Goal: Task Accomplishment & Management: Use online tool/utility

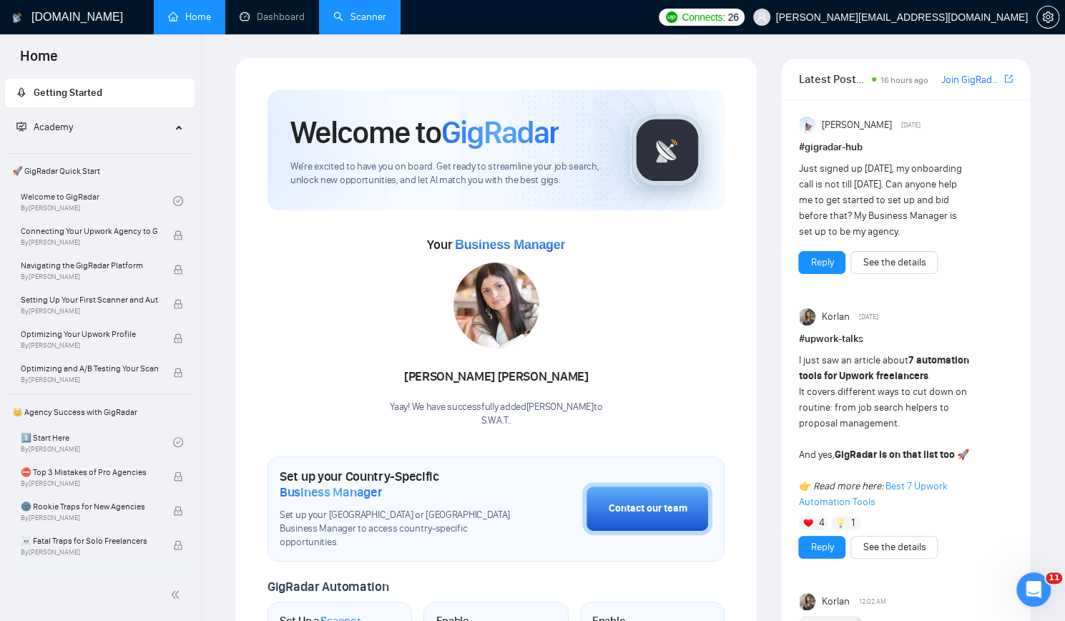
click at [369, 16] on link "Scanner" at bounding box center [359, 17] width 53 height 12
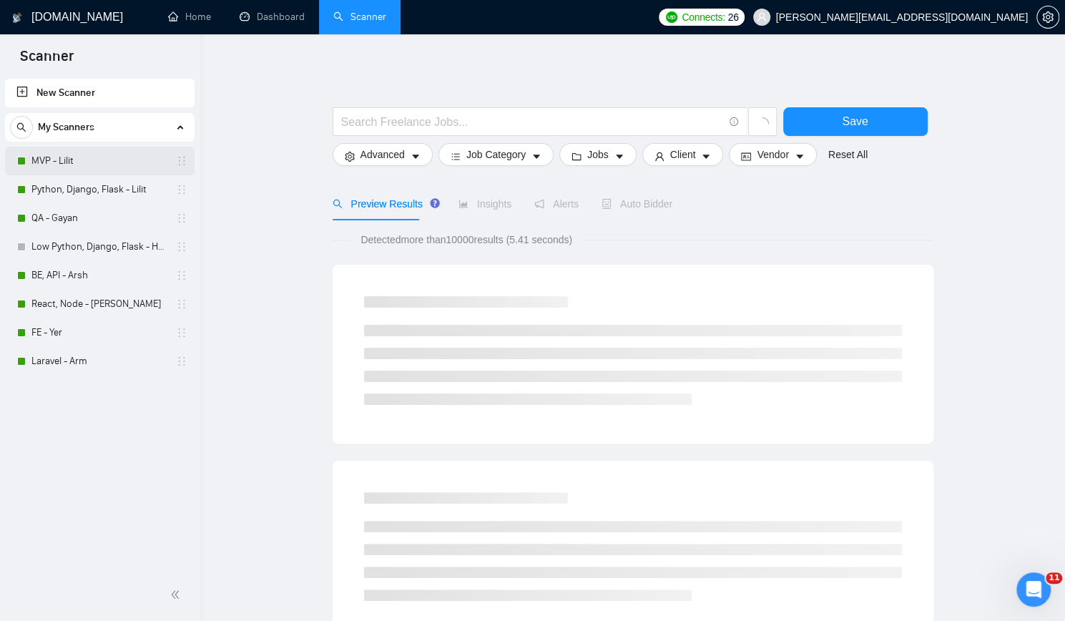
click at [73, 161] on link "MVP - Lilit" at bounding box center [99, 161] width 136 height 29
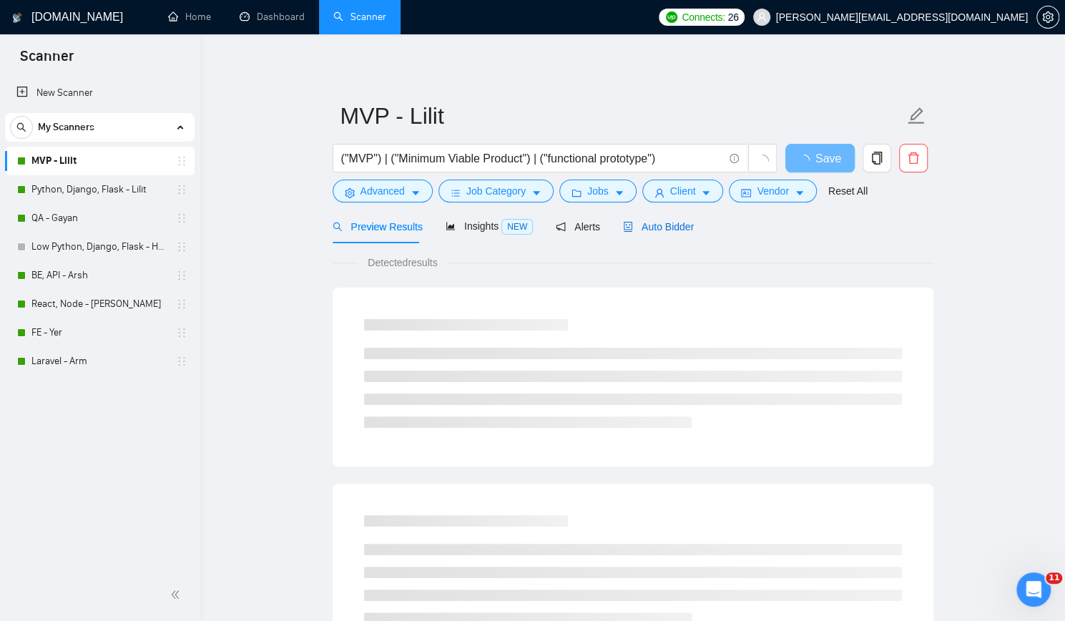
click at [656, 227] on span "Auto Bidder" at bounding box center [658, 226] width 71 height 11
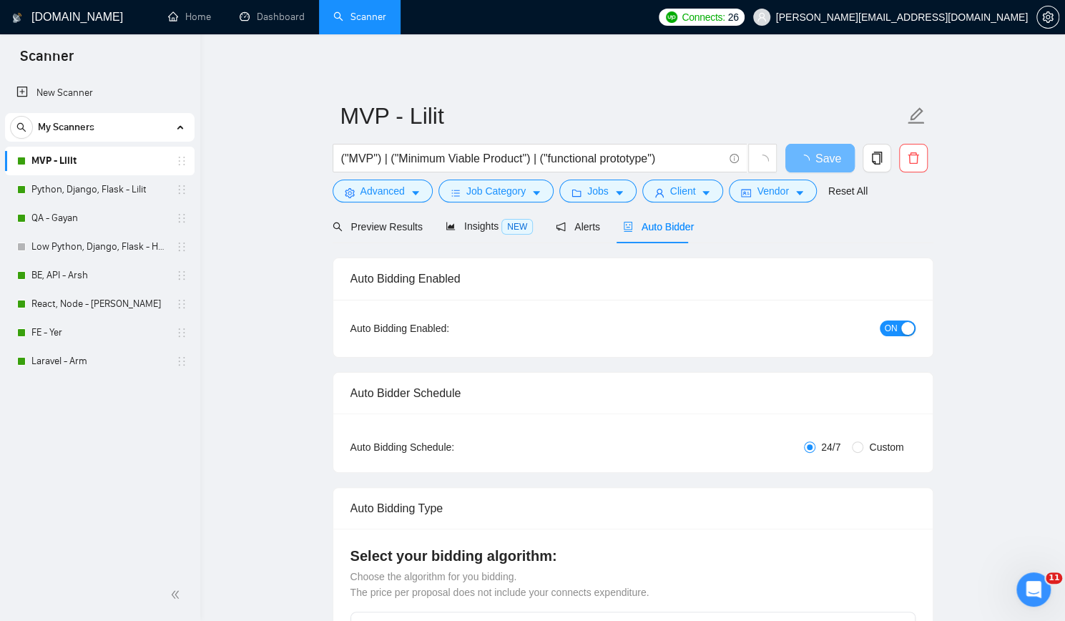
checkbox input "true"
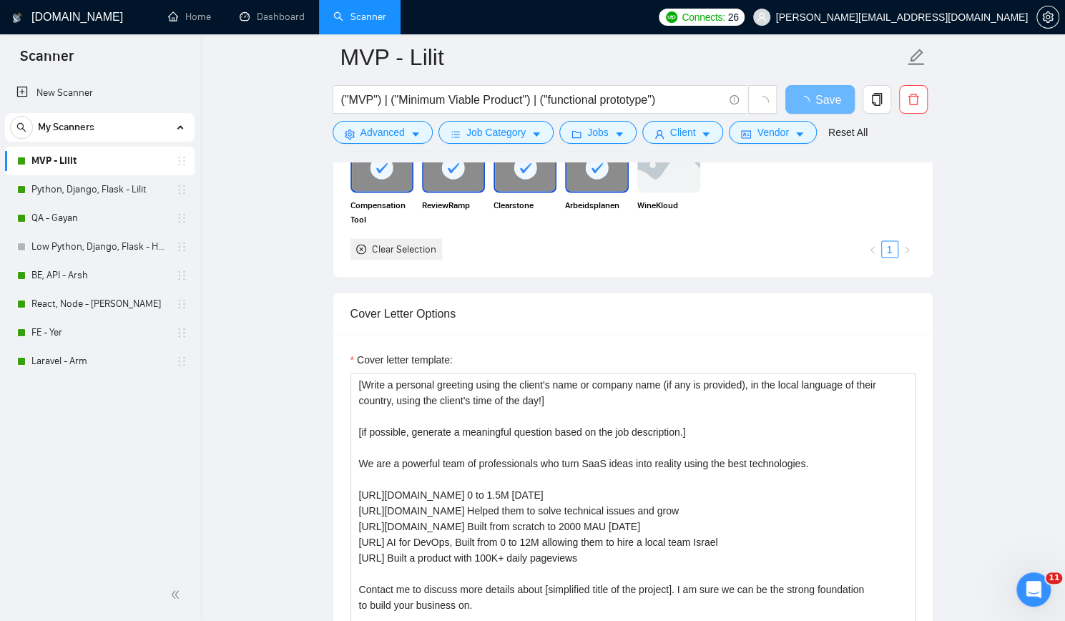
scroll to position [1431, 0]
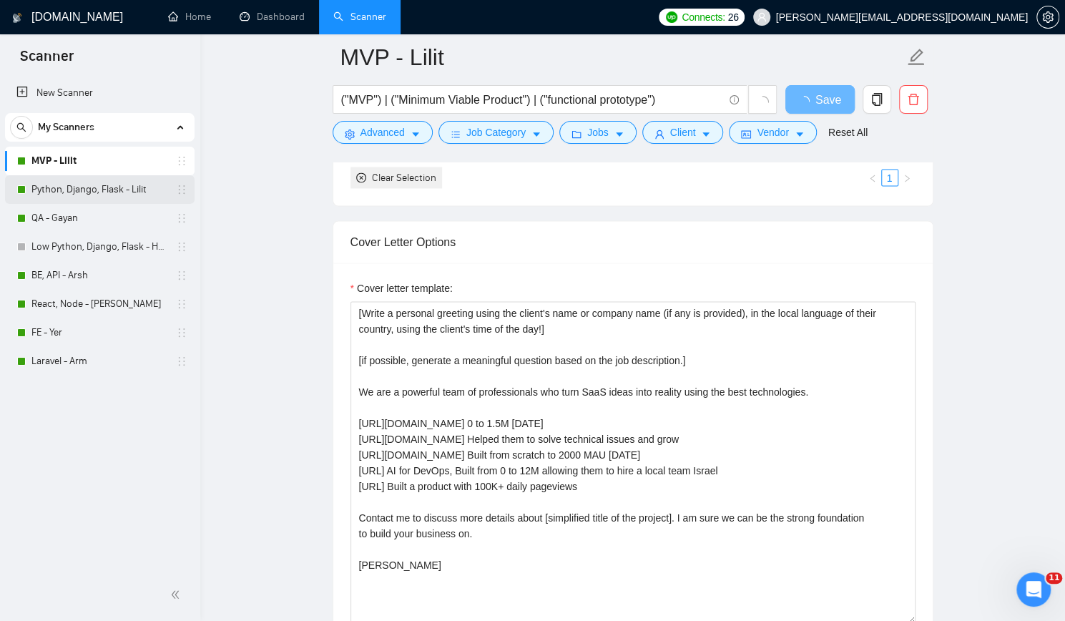
drag, startPoint x: 110, startPoint y: 187, endPoint x: 143, endPoint y: 186, distance: 32.9
click at [110, 187] on link "Python, Django, Flask - Lilit" at bounding box center [99, 189] width 136 height 29
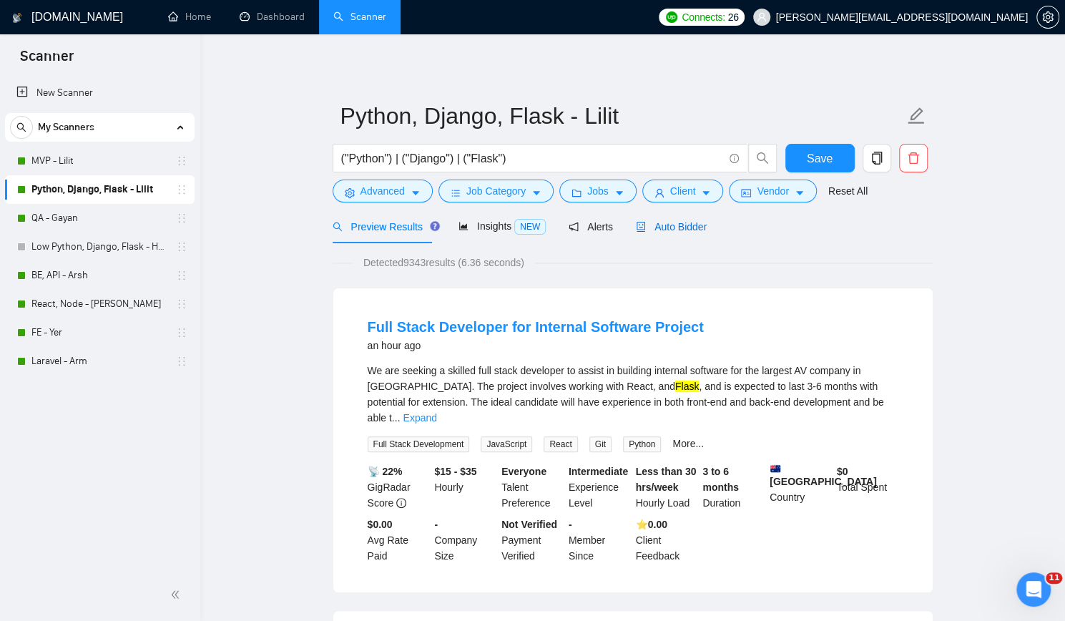
click at [692, 228] on span "Auto Bidder" at bounding box center [671, 226] width 71 height 11
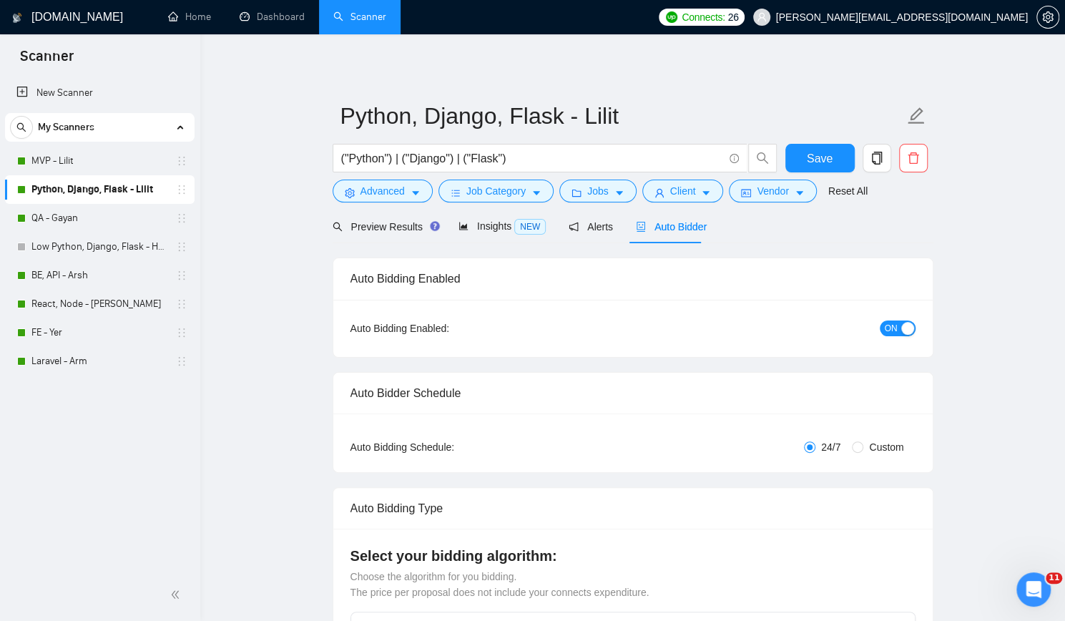
checkbox input "true"
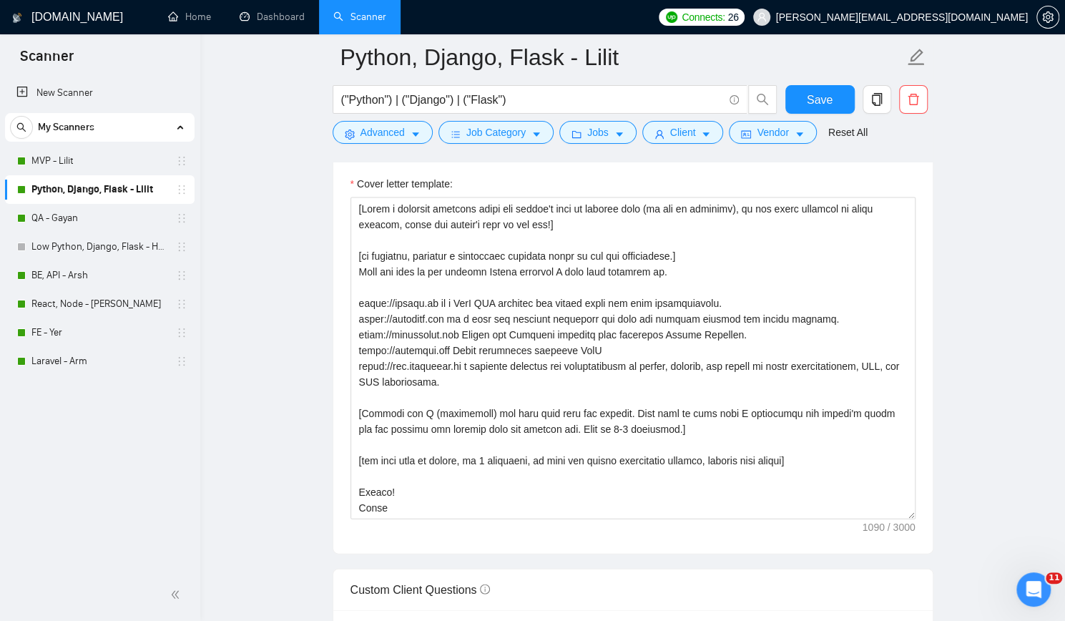
scroll to position [1431, 0]
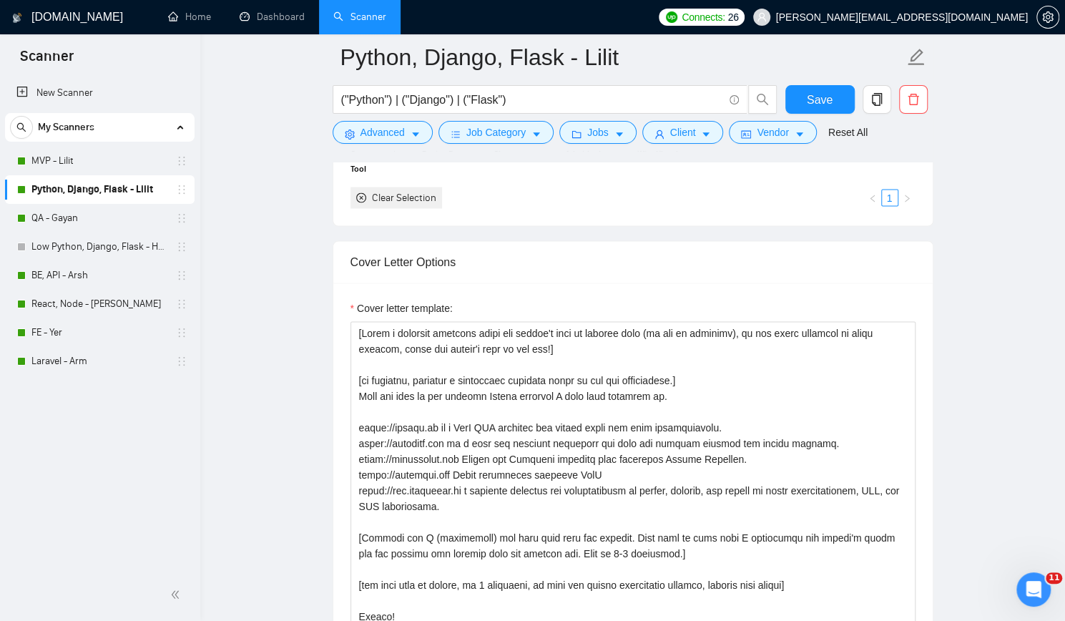
drag, startPoint x: 67, startPoint y: 270, endPoint x: 456, endPoint y: 238, distance: 391.1
click at [67, 270] on link "BE, API - Arsh" at bounding box center [99, 275] width 136 height 29
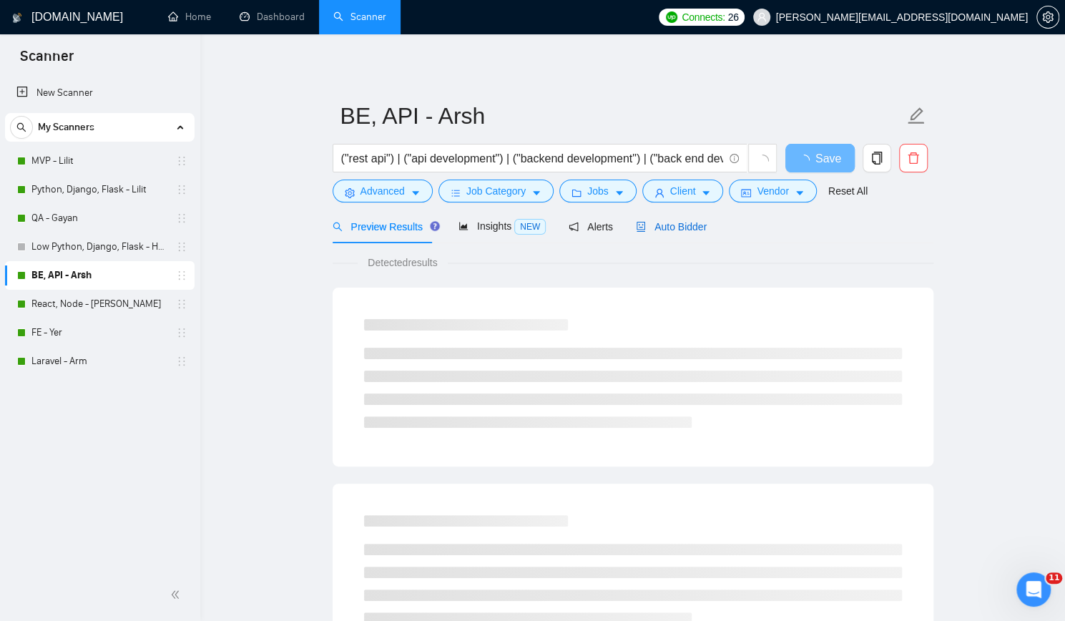
click at [672, 230] on span "Auto Bidder" at bounding box center [671, 226] width 71 height 11
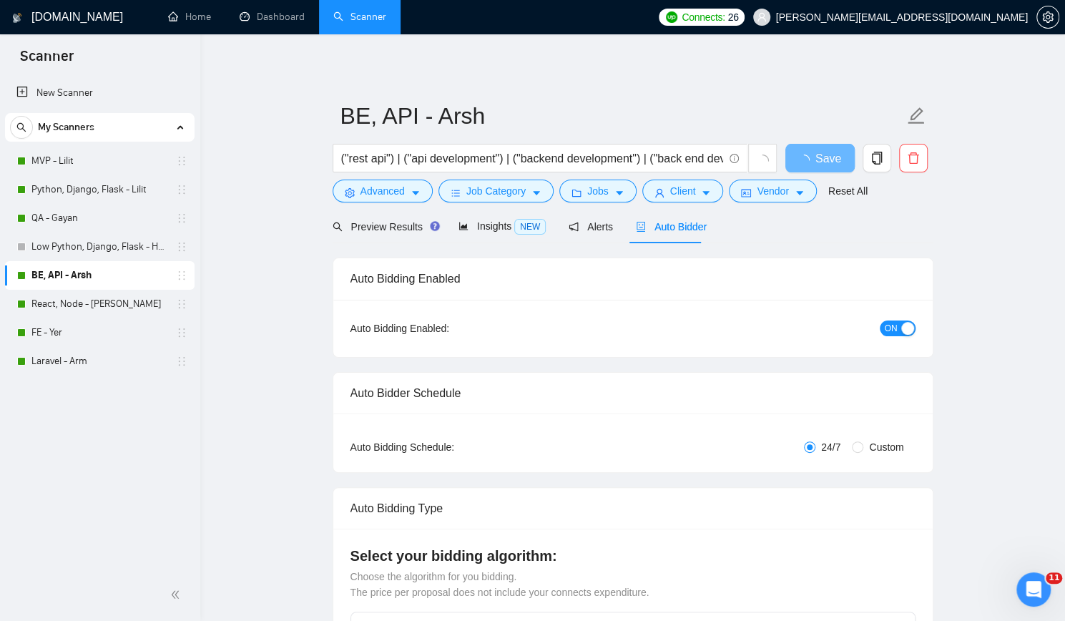
checkbox input "true"
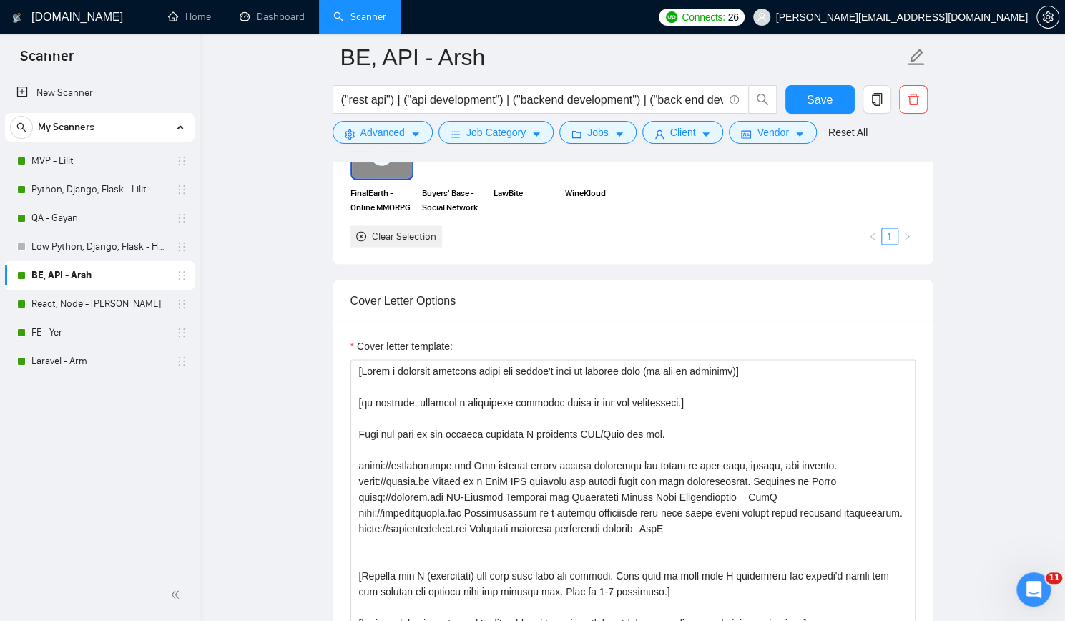
scroll to position [1502, 0]
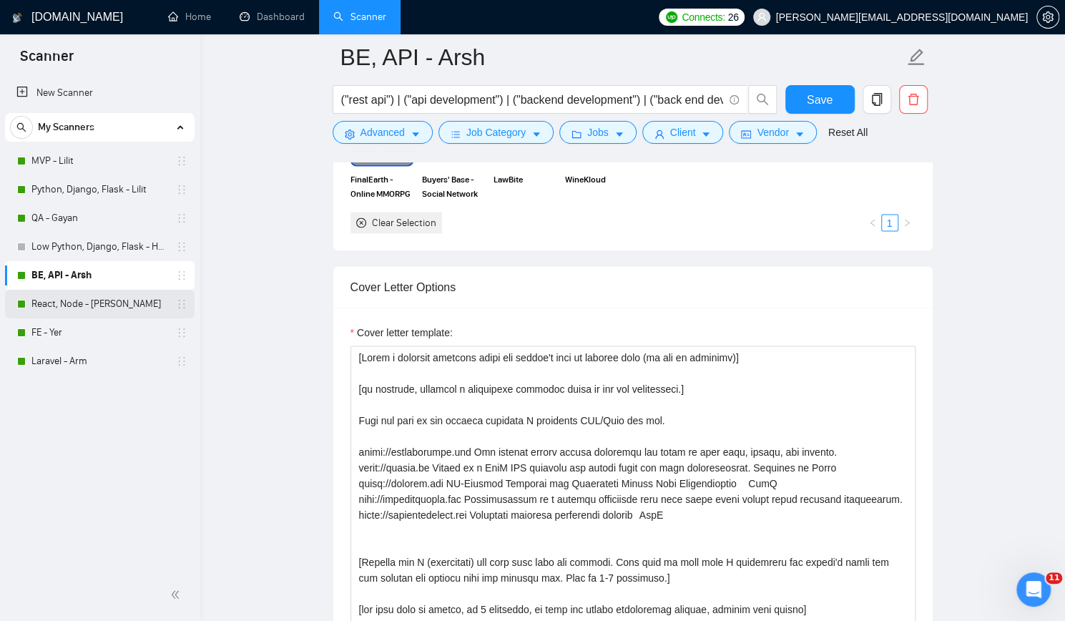
click at [71, 300] on link "React, Node - [PERSON_NAME]" at bounding box center [99, 304] width 136 height 29
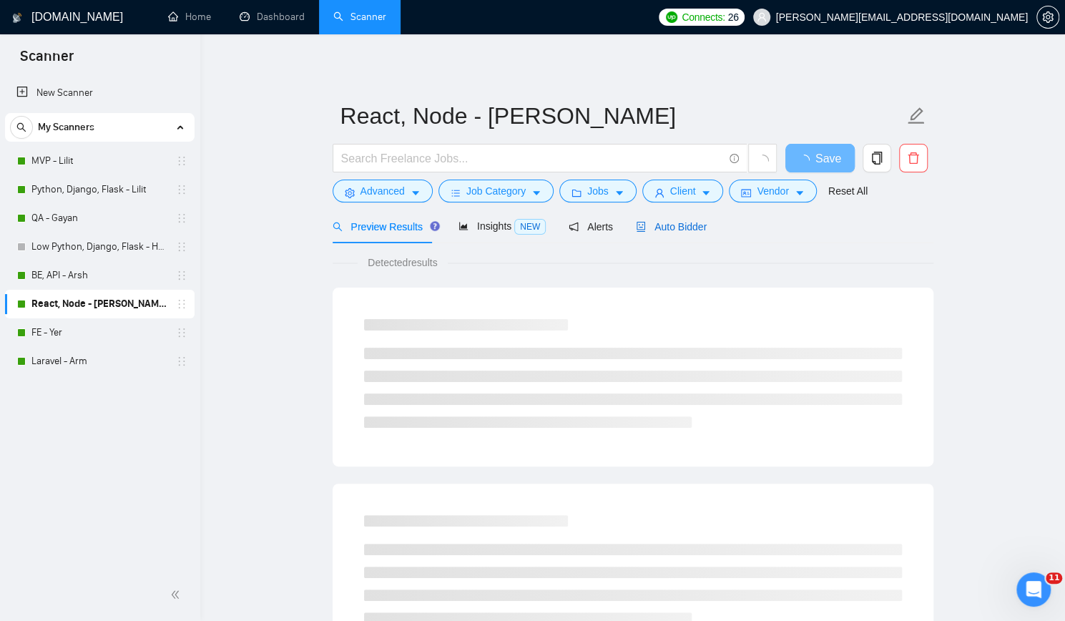
click at [687, 225] on span "Auto Bidder" at bounding box center [671, 226] width 71 height 11
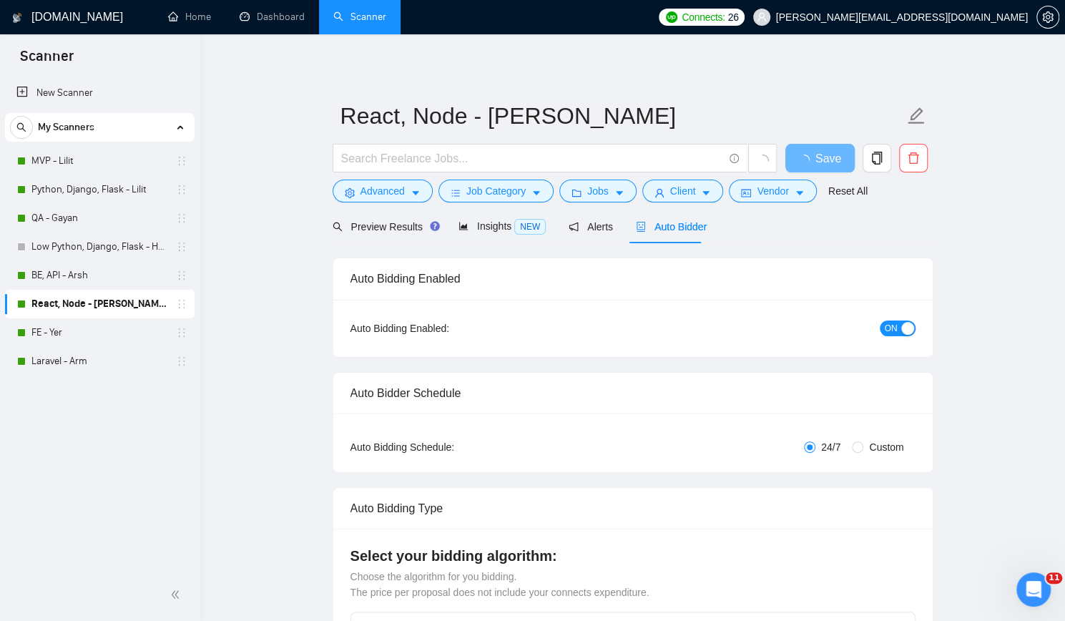
checkbox input "true"
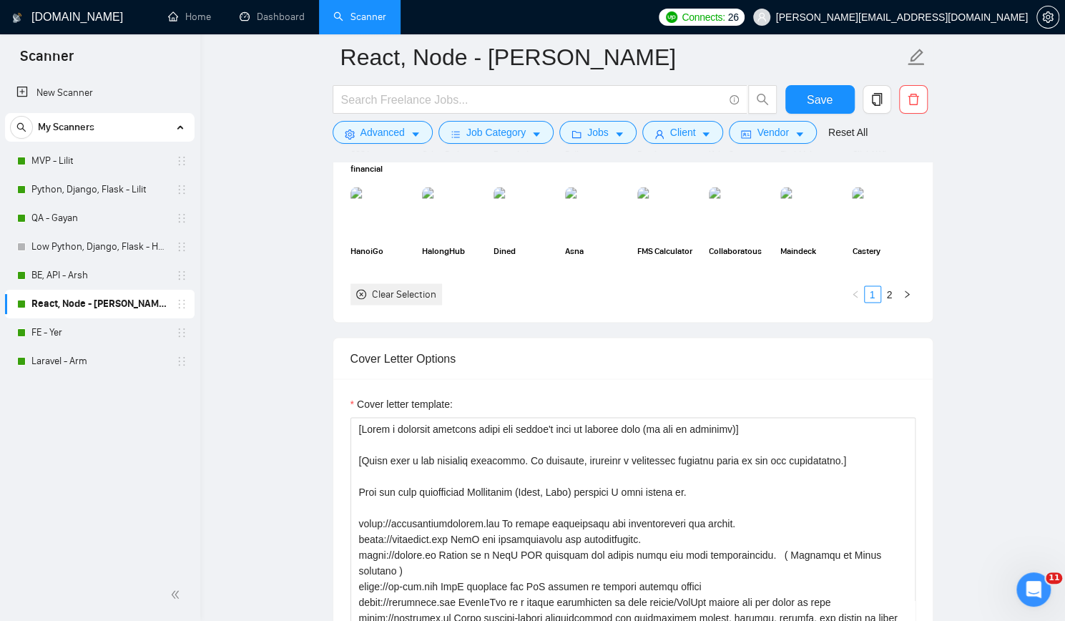
scroll to position [1645, 0]
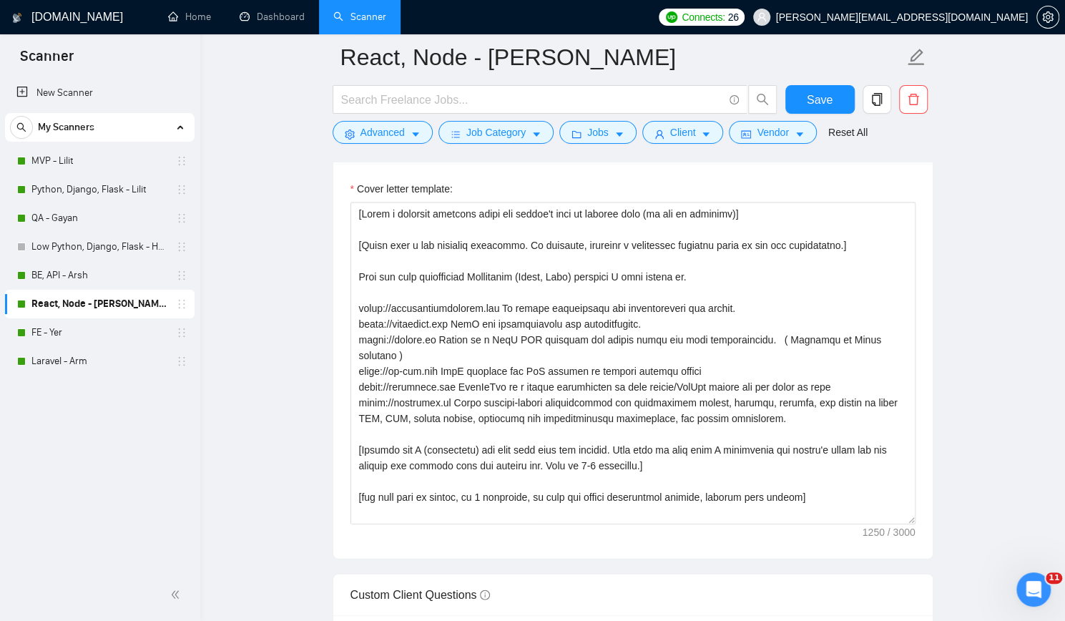
drag, startPoint x: 79, startPoint y: 333, endPoint x: 207, endPoint y: 334, distance: 128.7
click at [79, 333] on link "FE - Yer" at bounding box center [99, 332] width 136 height 29
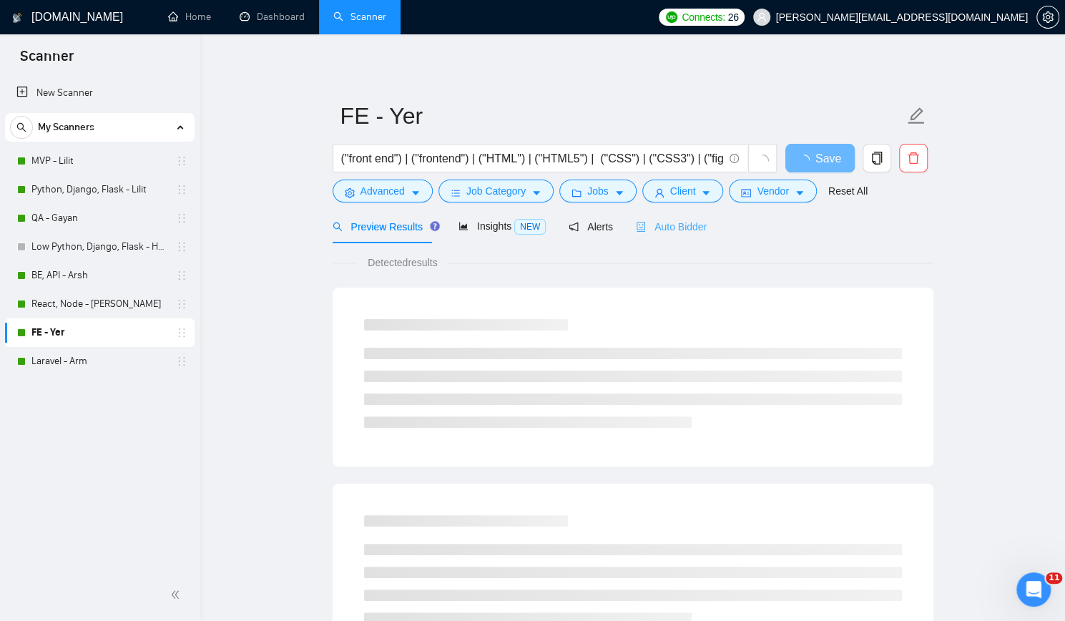
click at [677, 214] on div "Auto Bidder" at bounding box center [671, 227] width 71 height 34
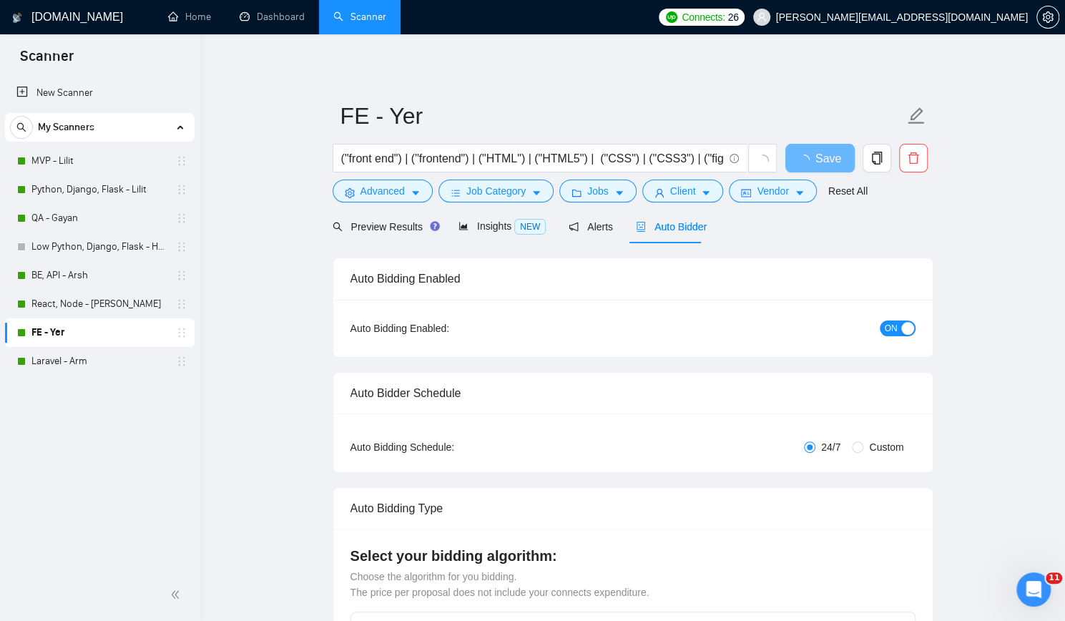
checkbox input "true"
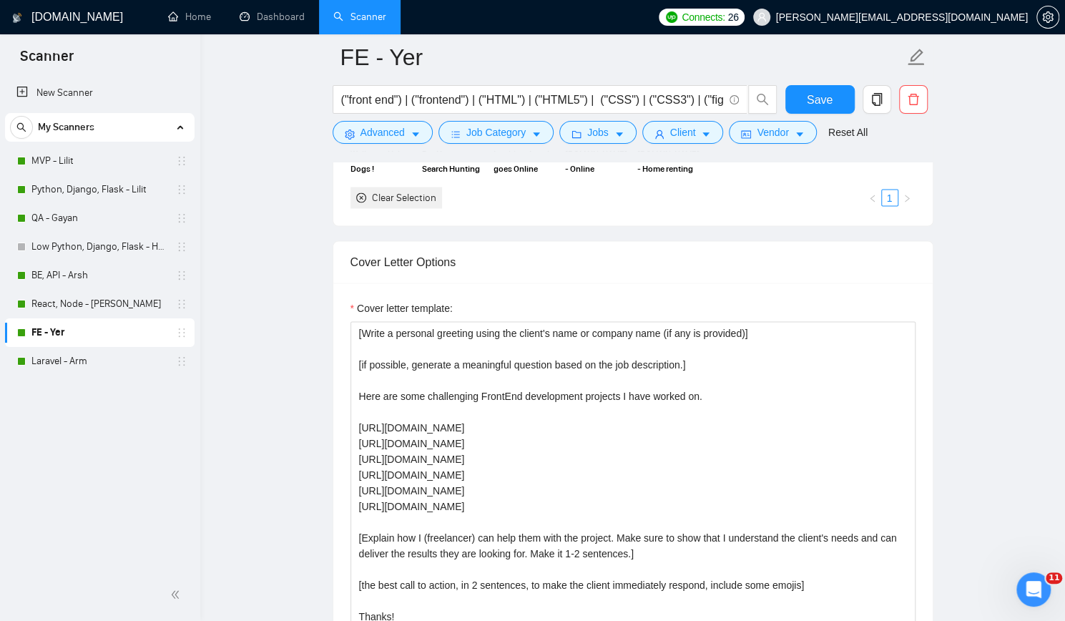
scroll to position [1502, 0]
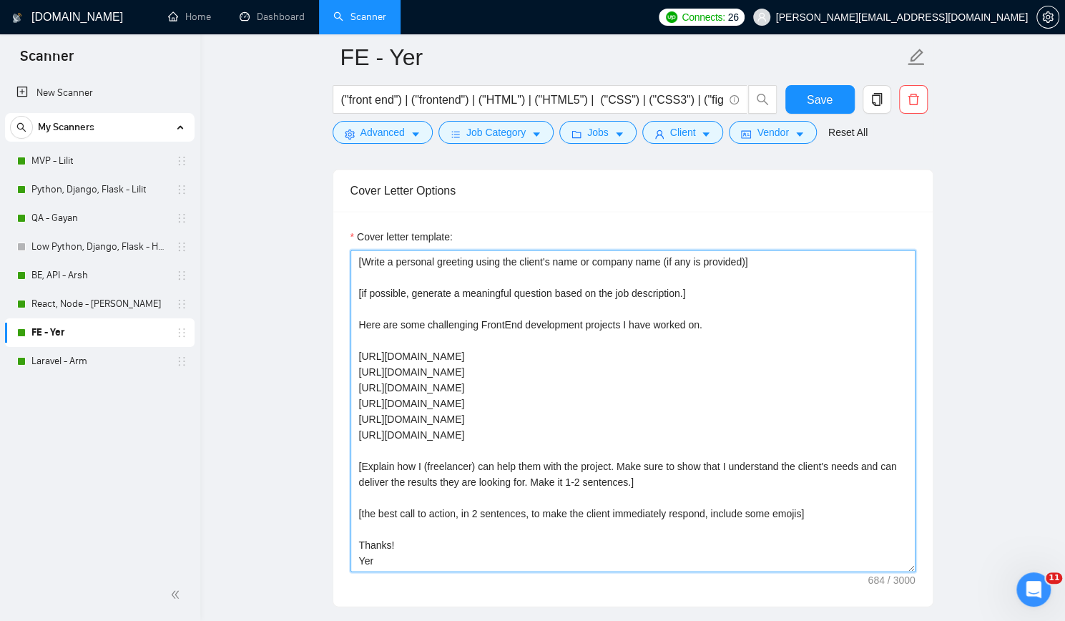
click at [579, 350] on textarea "[Write a personal greeting using the client's name or company name (if any is p…" at bounding box center [632, 411] width 565 height 322
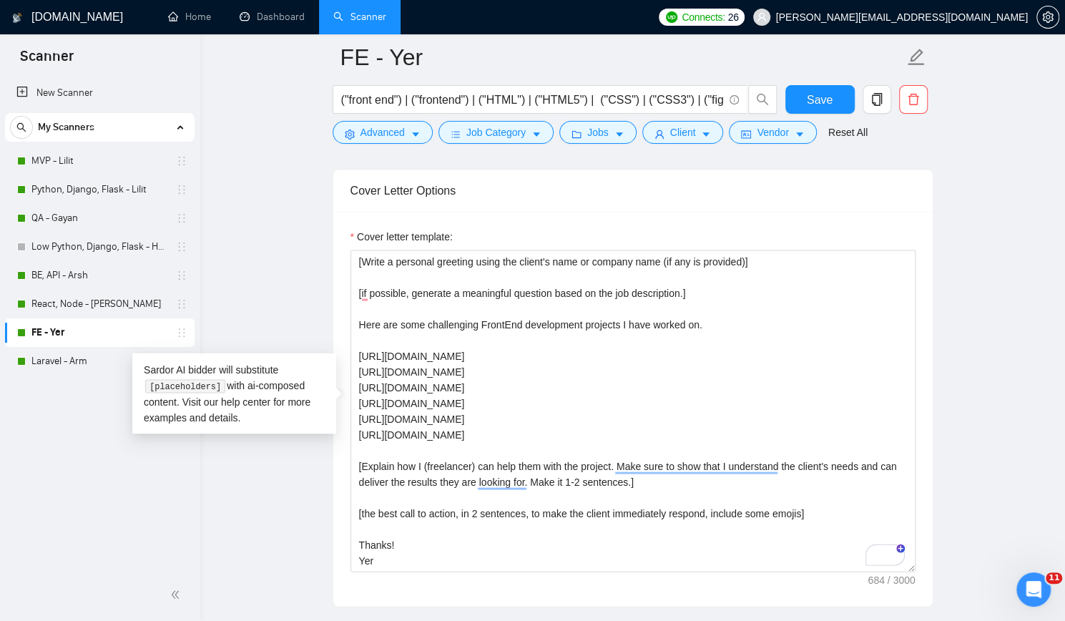
drag, startPoint x: 403, startPoint y: 1, endPoint x: 986, endPoint y: 202, distance: 616.2
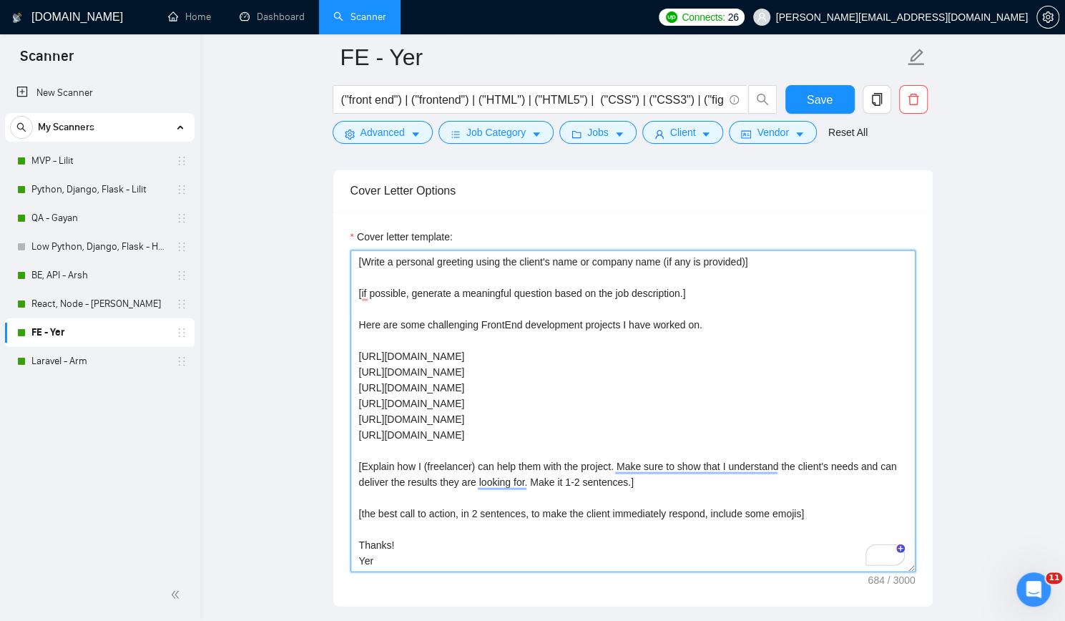
click at [544, 347] on textarea "[Write a personal greeting using the client's name or company name (if any is p…" at bounding box center [632, 411] width 565 height 322
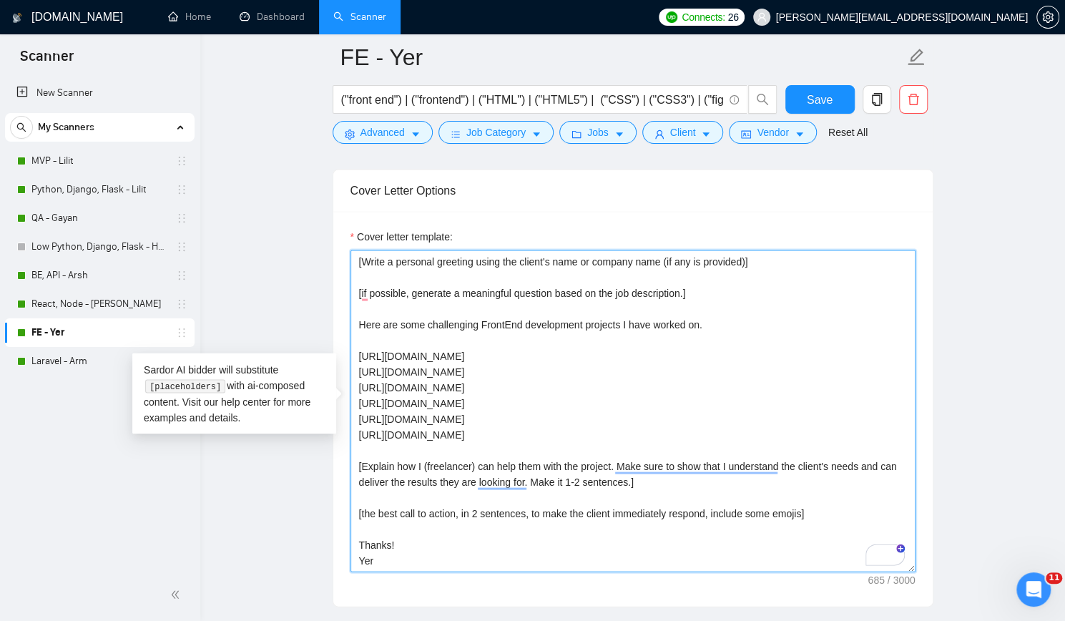
paste textarea "An online marketplace for manufacturers and buyers."
click at [481, 369] on textarea "[Write a personal greeting using the client's name or company name (if any is p…" at bounding box center [632, 411] width 565 height 322
paste textarea "SaaS for photographers and videographers."
click at [465, 380] on textarea "[Write a personal greeting using the client's name or company name (if any is p…" at bounding box center [632, 411] width 565 height 322
paste textarea "Rivery is a SaaS ELT platform for modern teams and data professionals."
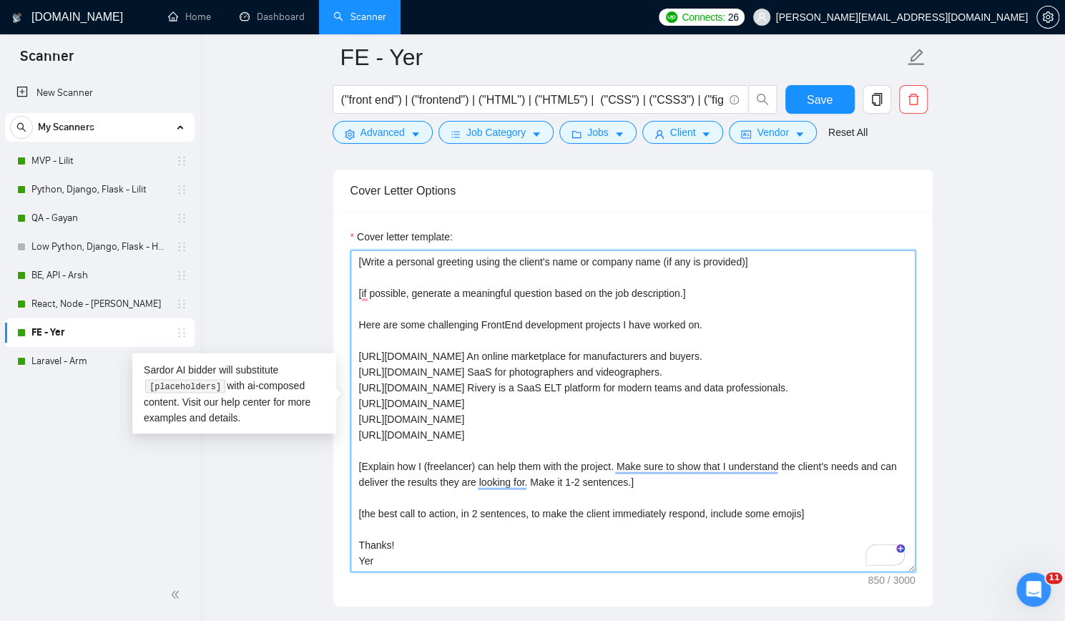
click at [553, 406] on textarea "[Write a personal greeting using the client's name or company name (if any is p…" at bounding box center [632, 411] width 565 height 322
click at [553, 396] on textarea "[Write a personal greeting using the client's name or company name (if any is p…" at bounding box center [632, 411] width 565 height 322
paste textarea "Platform for IoT devices to improve roadway safety."
click at [524, 411] on textarea "[Write a personal greeting using the client's name or company name (if any is p…" at bounding box center [632, 411] width 565 height 322
paste textarea "DissOrDap is a mobile application to post photos/TikTok videos and get votes on…"
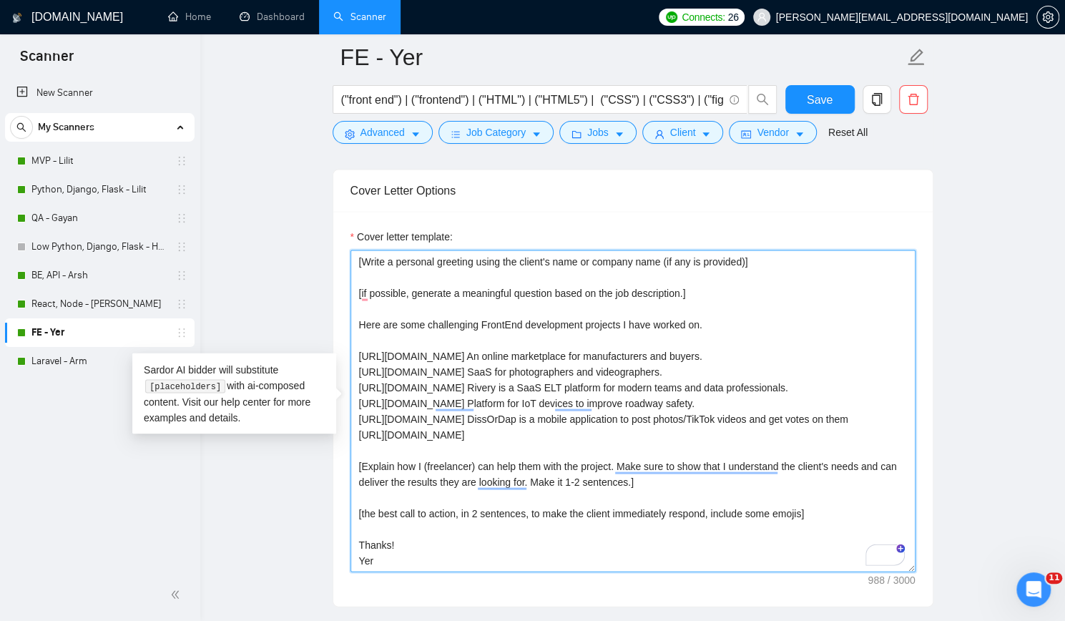
click at [531, 423] on textarea "[Write a personal greeting using the client's name or company name (if any is p…" at bounding box center [632, 411] width 565 height 322
paste textarea "This app helps purpose-driven organizations and individuals manage, measure, im…"
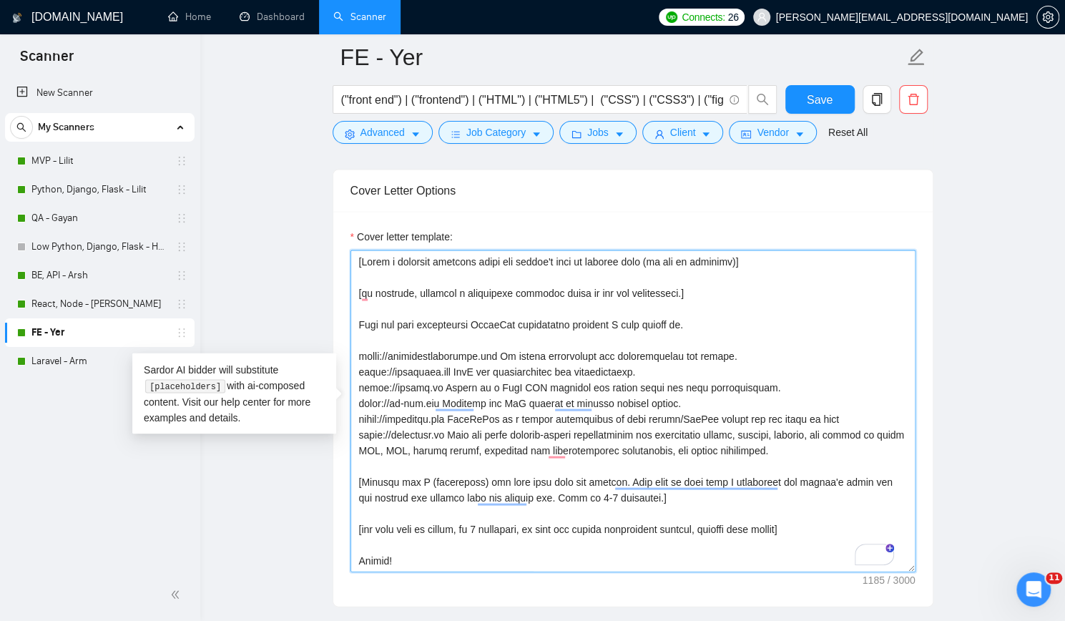
click at [484, 427] on textarea "Cover letter template:" at bounding box center [632, 411] width 565 height 322
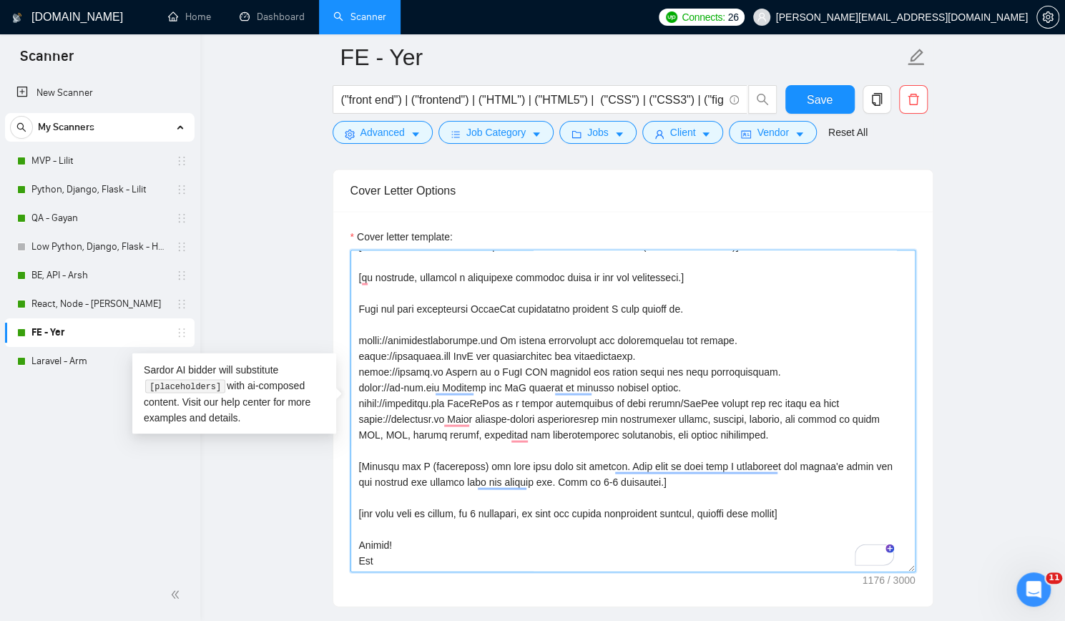
scroll to position [1717, 0]
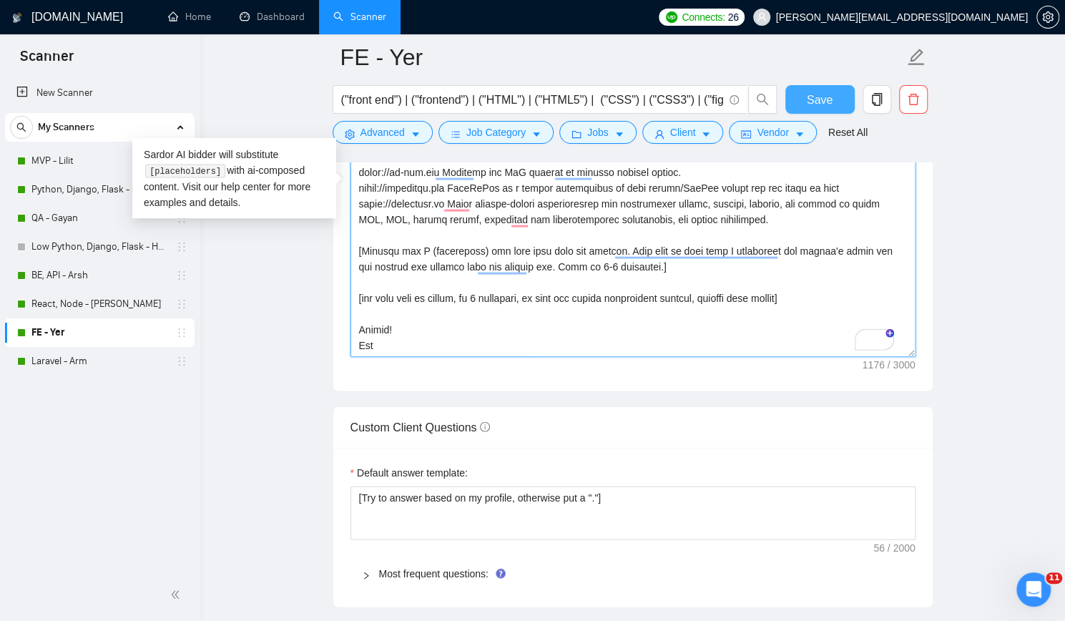
type textarea "[Write a personal greeting using the client's name or company name (if any is p…"
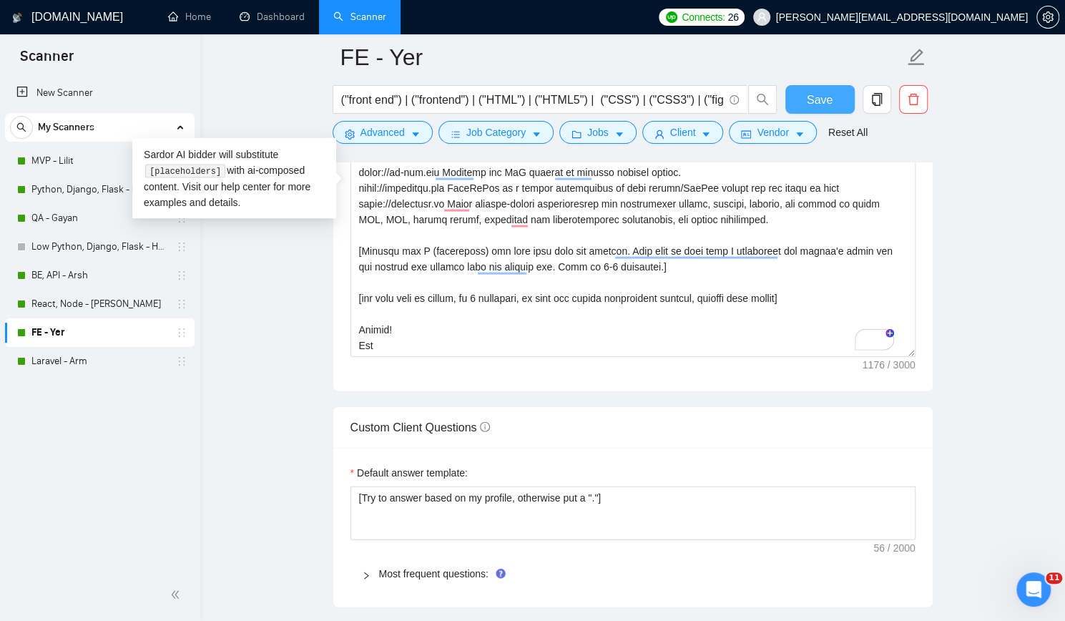
click at [813, 93] on span "Save" at bounding box center [820, 100] width 26 height 18
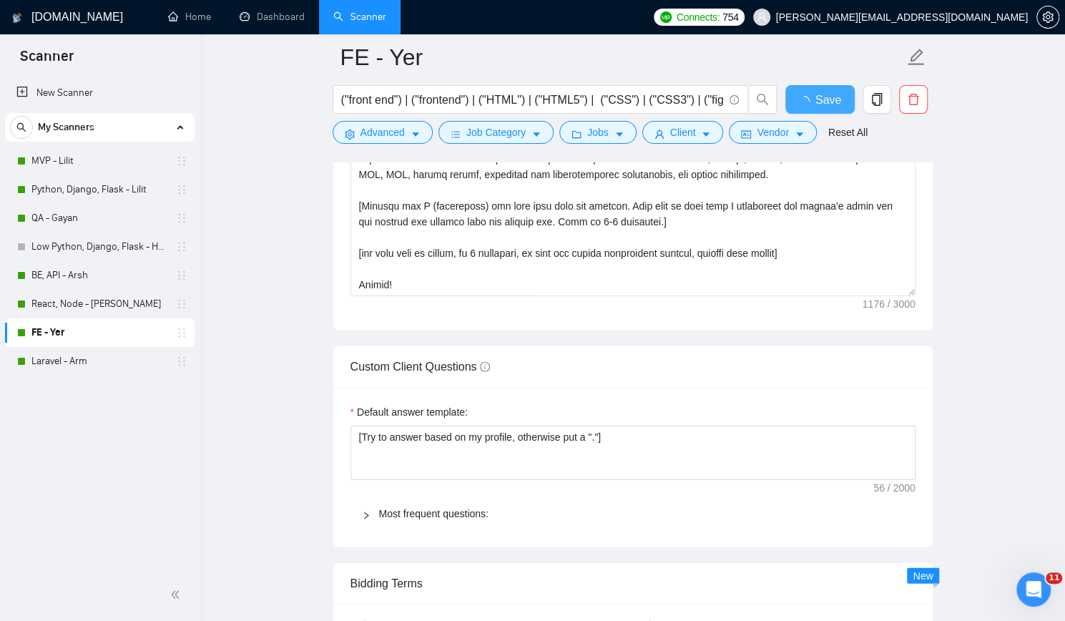
checkbox input "true"
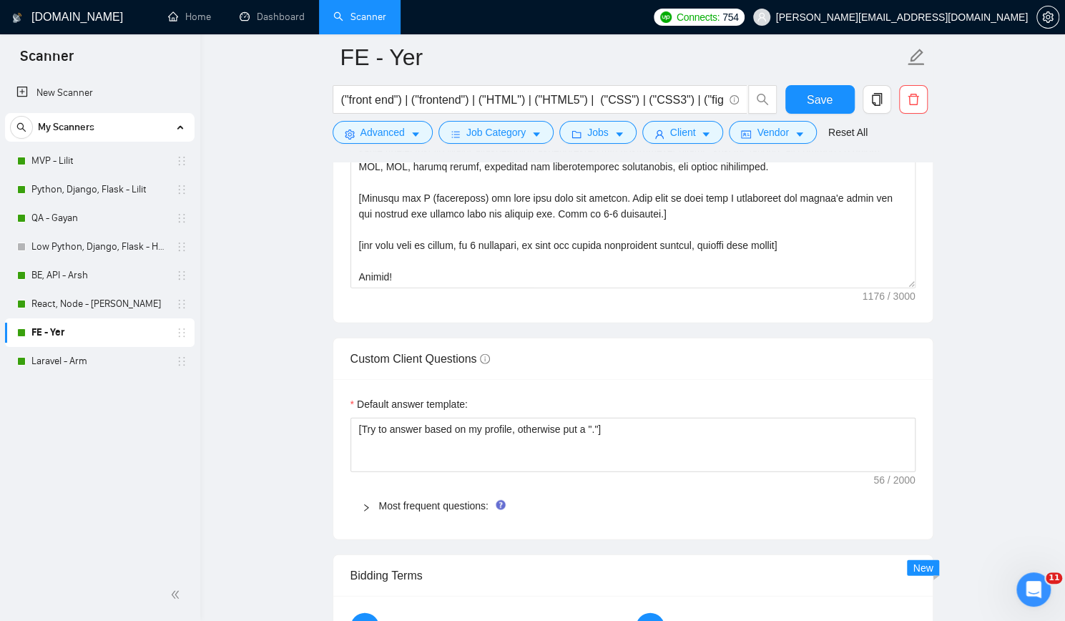
click at [287, 290] on main "FE - Yer ("front end") | ("frontend") | ("HTML") | ("HTML5") | ("CSS") | ("CSS3…" at bounding box center [632, 441] width 819 height 4201
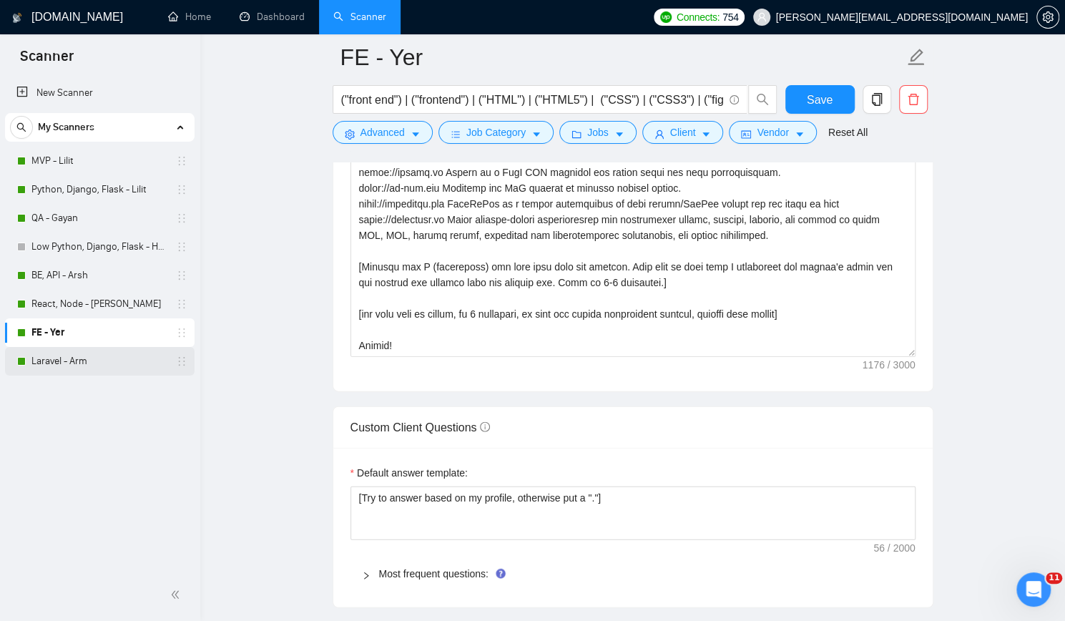
click at [109, 365] on link "Laravel - Arm" at bounding box center [99, 361] width 136 height 29
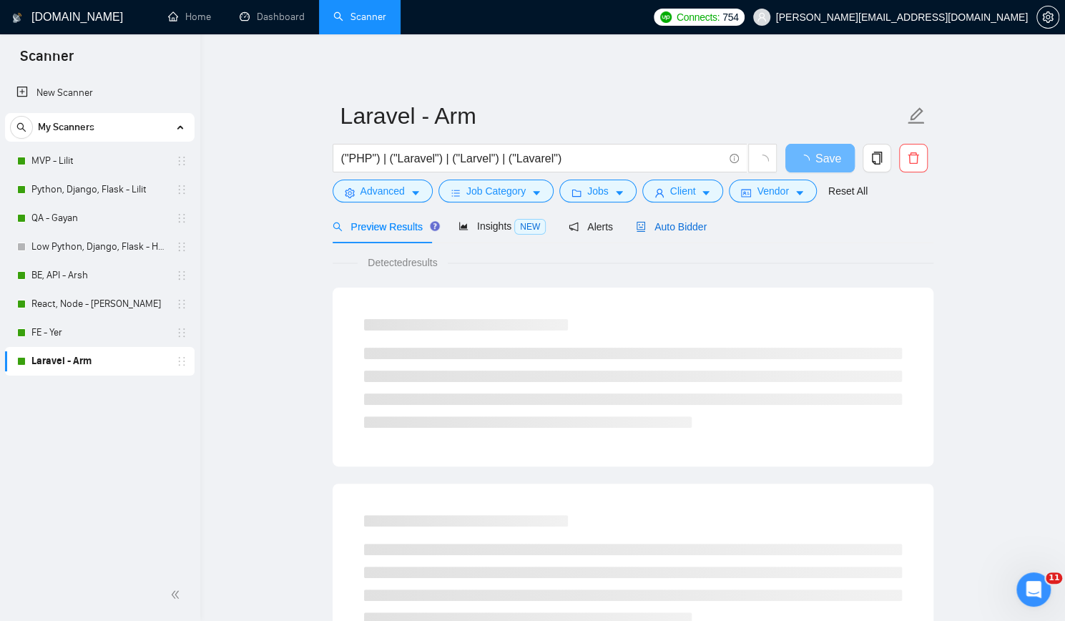
click at [679, 225] on span "Auto Bidder" at bounding box center [671, 226] width 71 height 11
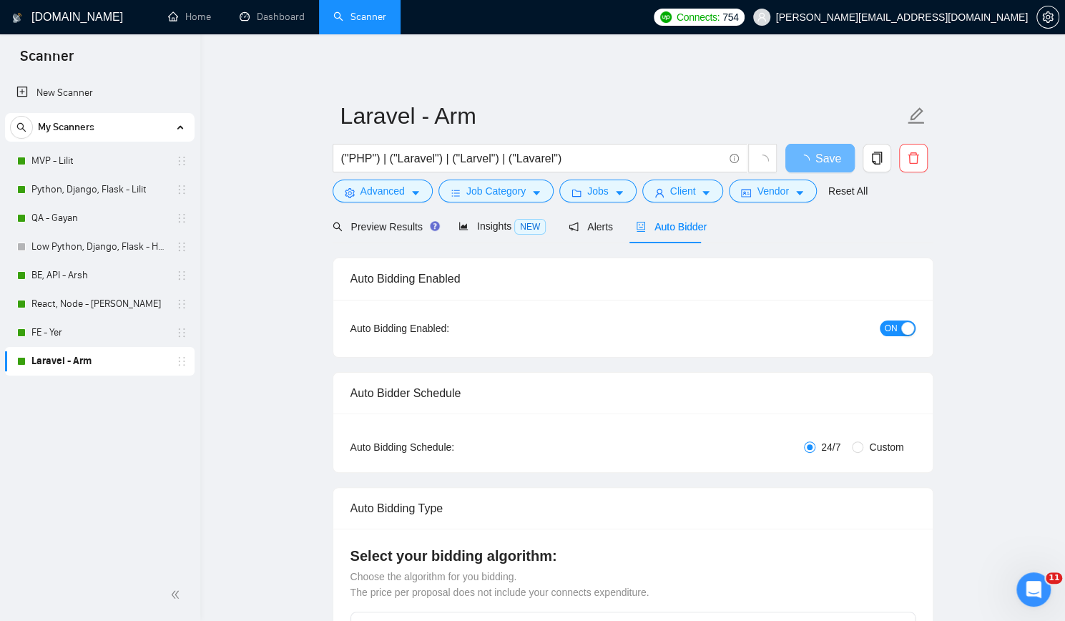
checkbox input "true"
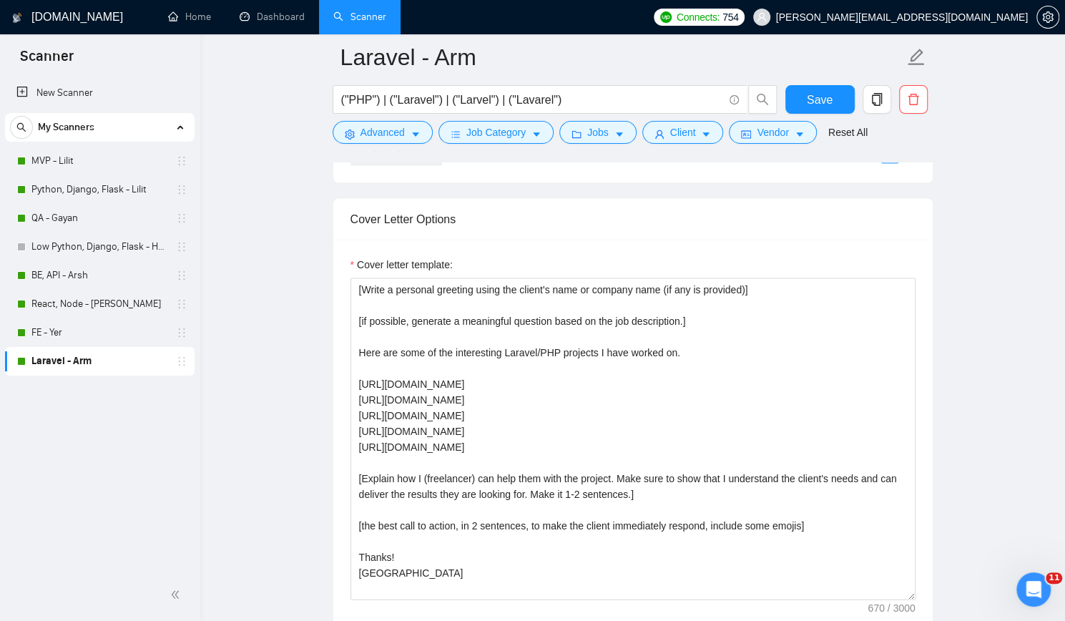
scroll to position [1574, 0]
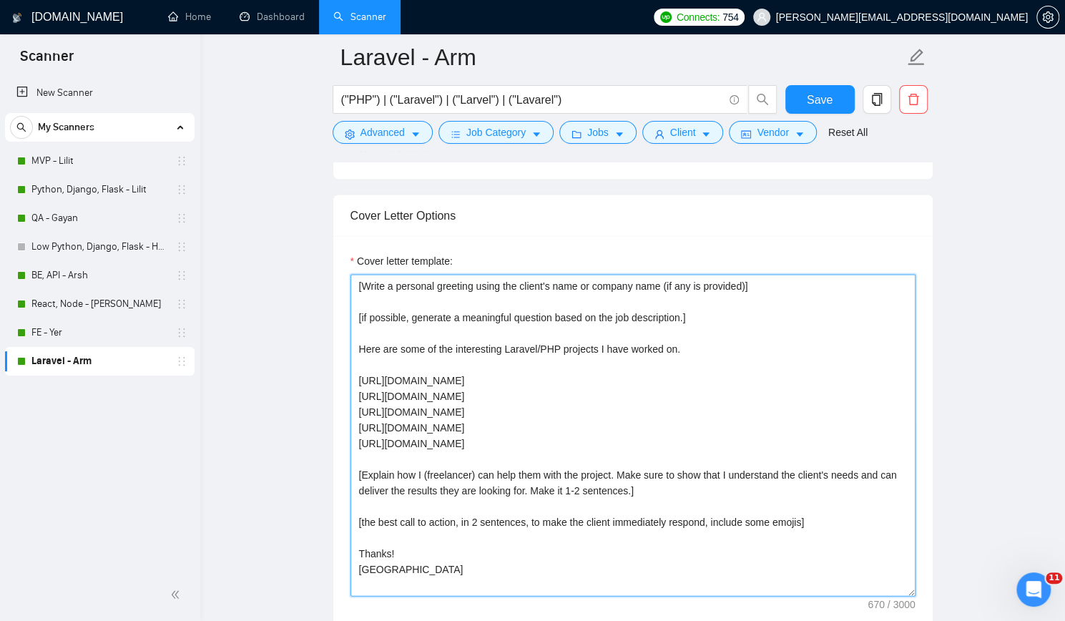
click at [501, 380] on textarea "[Write a personal greeting using the client's name or company name (if any is p…" at bounding box center [632, 435] width 565 height 322
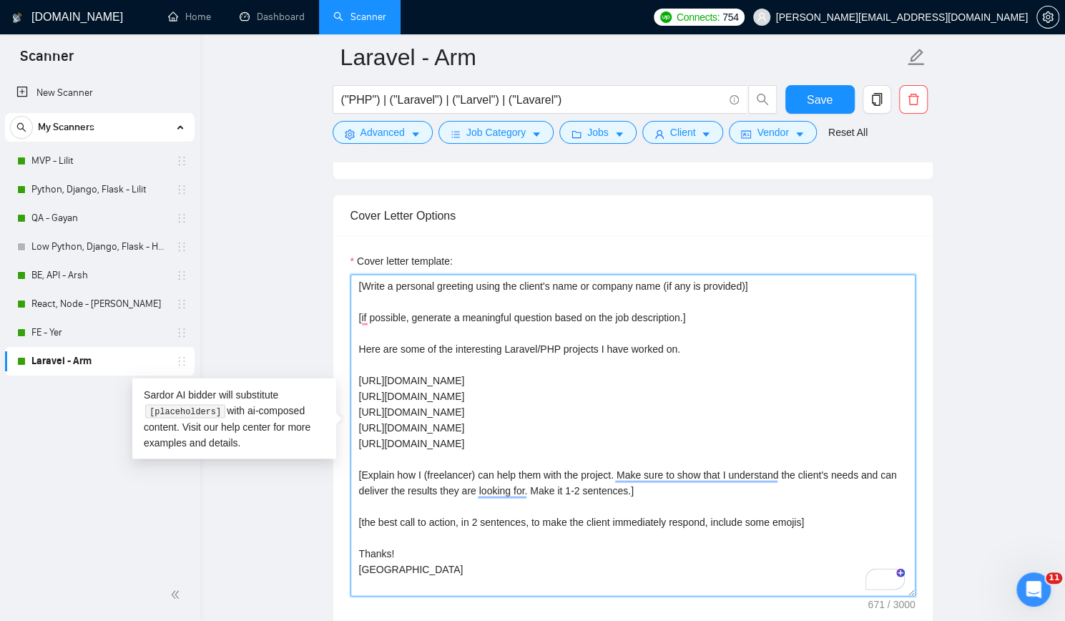
paste textarea "The largest online career community for women to find jobs, advice, and support."
click at [359, 376] on textarea "[Write a personal greeting using the client's name or company name (if any is p…" at bounding box center [632, 435] width 565 height 322
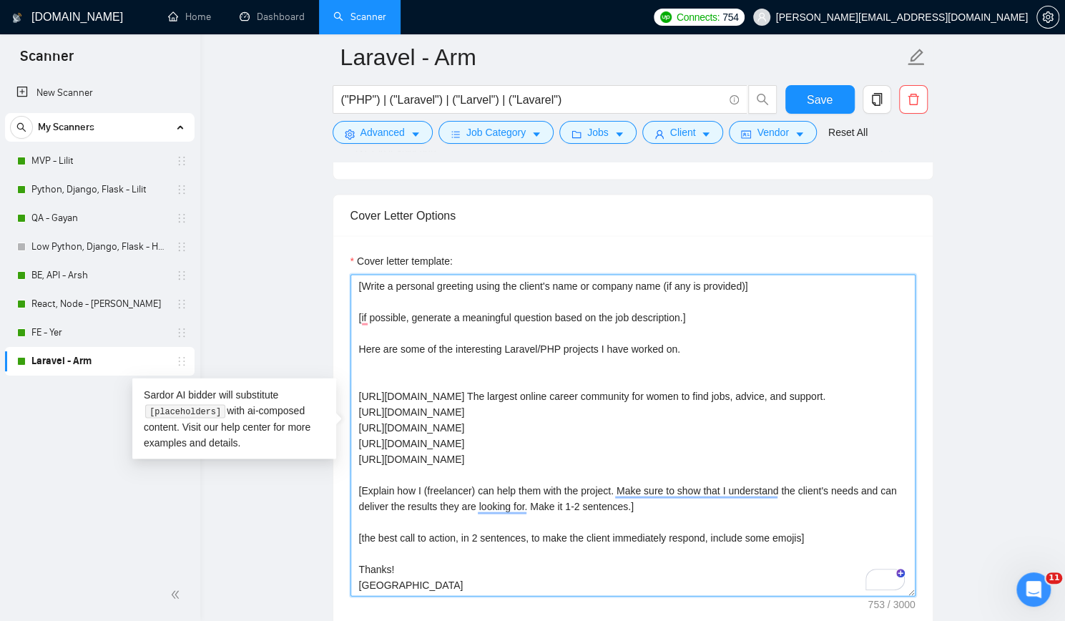
paste textarea "[URL][DOMAIN_NAME]"
paste textarea "DogVacay is an online place to connect pet owners to pet sitters from [GEOGRAPH…"
click at [499, 375] on textarea "[Write a personal greeting using the client's name or company name (if any is p…" at bounding box center [632, 435] width 565 height 322
click at [515, 360] on textarea "[Write a personal greeting using the client's name or company name (if any is p…" at bounding box center [632, 435] width 565 height 322
click at [471, 420] on textarea "[Write a personal greeting using the client's name or company name (if any is p…" at bounding box center [632, 435] width 565 height 322
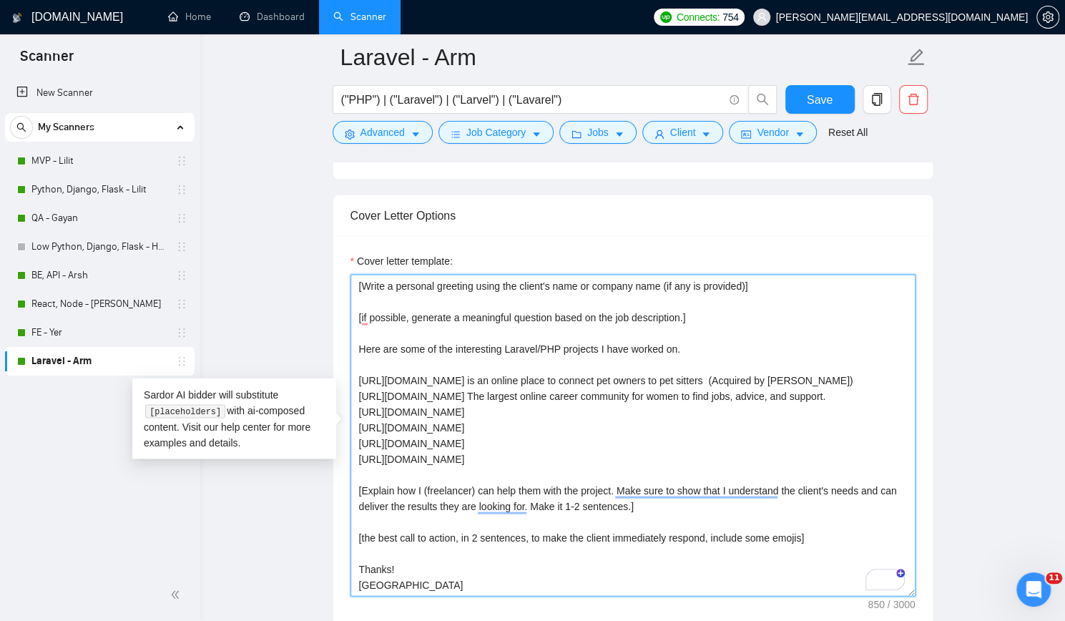
paste textarea "Final Earth is a game where users are able to create teams and fight against ot…"
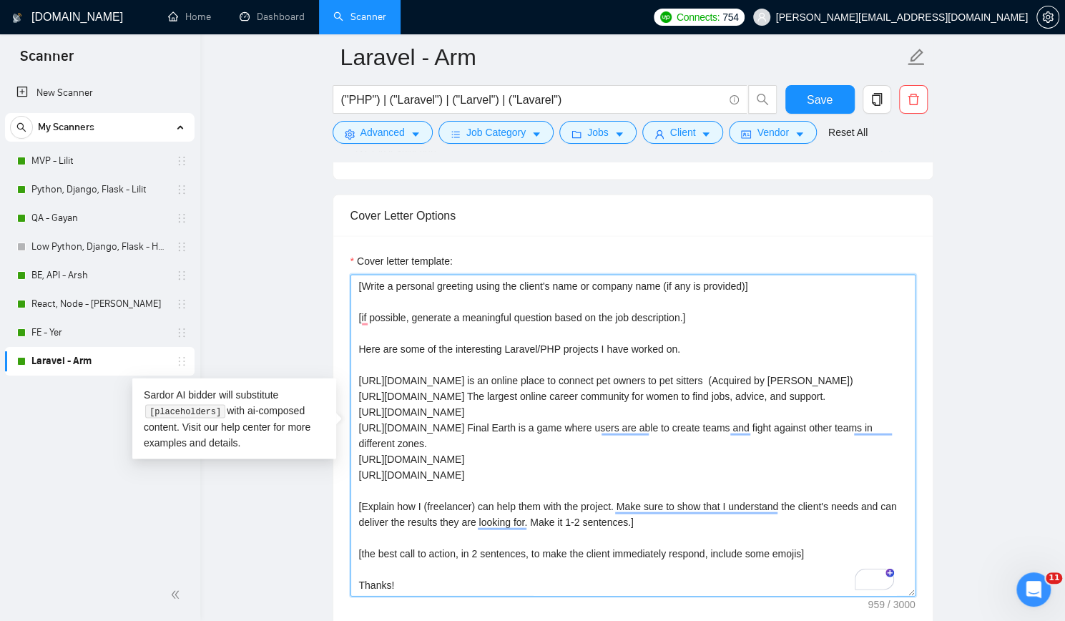
click at [516, 421] on textarea "[Write a personal greeting using the client's name or company name (if any is p…" at bounding box center [632, 435] width 565 height 322
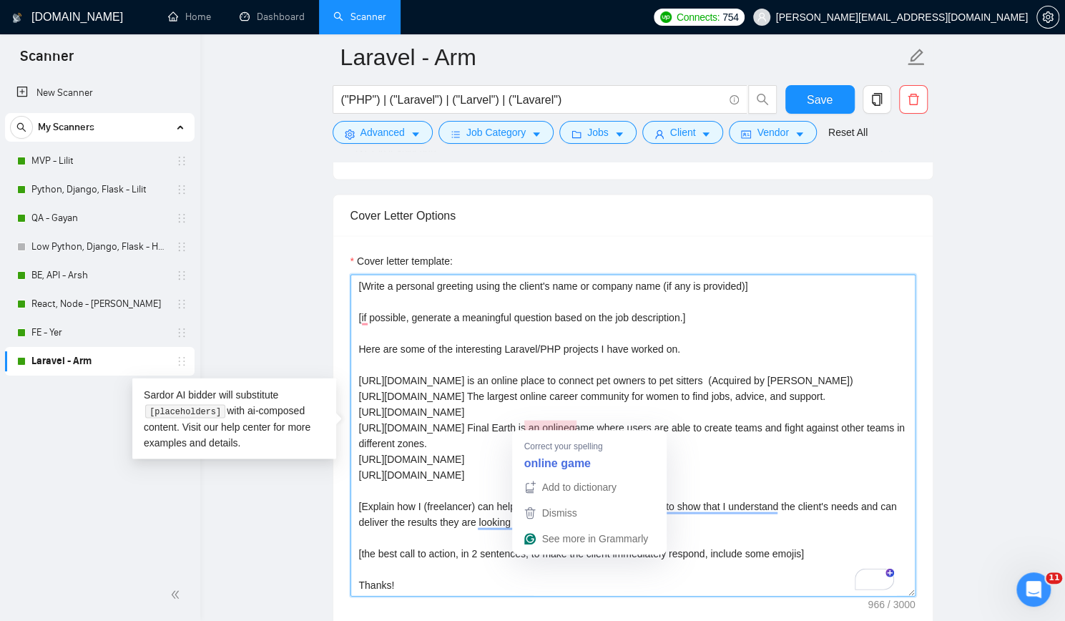
click at [555, 423] on textarea "[Write a personal greeting using the client's name or company name (if any is p…" at bounding box center [632, 435] width 565 height 322
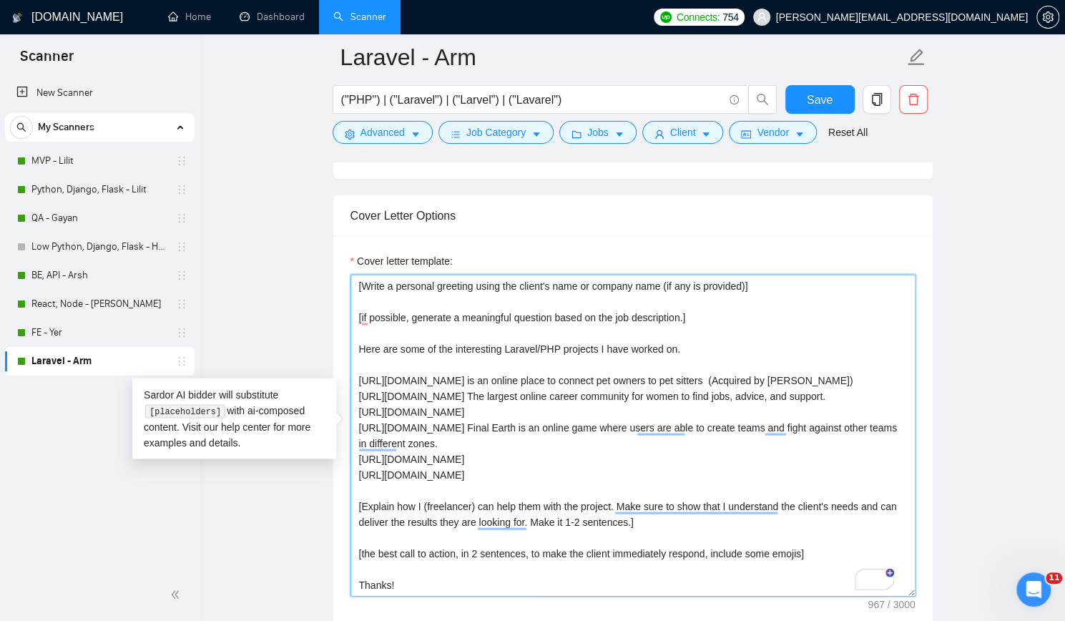
click at [504, 411] on textarea "[Write a personal greeting using the client's name or company name (if any is p…" at bounding box center [632, 435] width 565 height 322
paste textarea "s://[DOMAIN_NAME][URL]"
paste textarea "WhatsOnChain provides a real-time blockchain explorer and enterprise-grade bloc…"
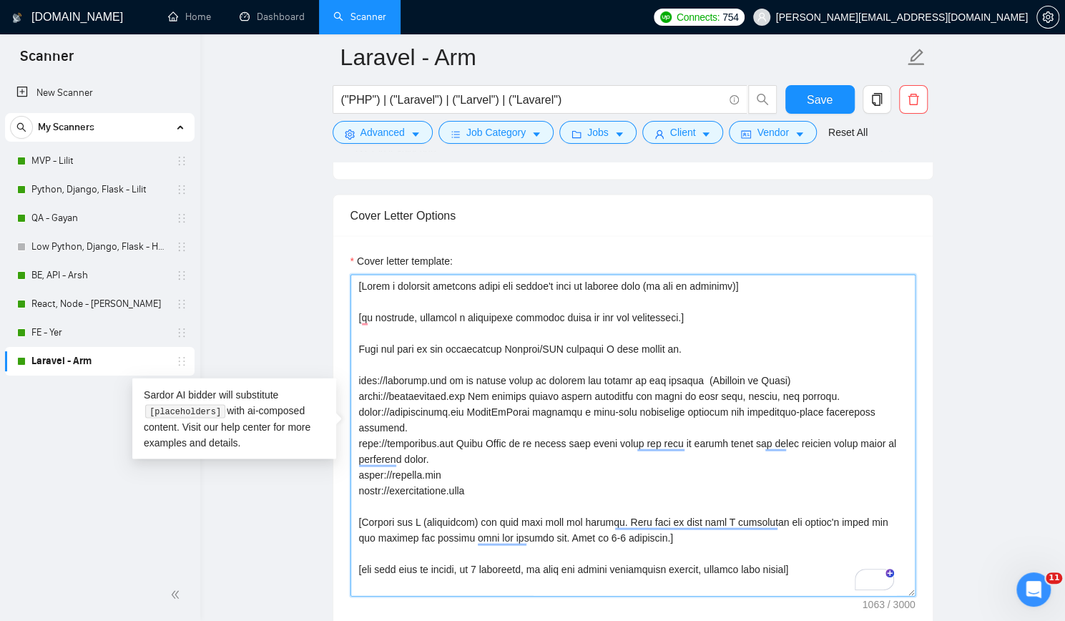
click at [545, 404] on textarea "Cover letter template:" at bounding box center [632, 435] width 565 height 322
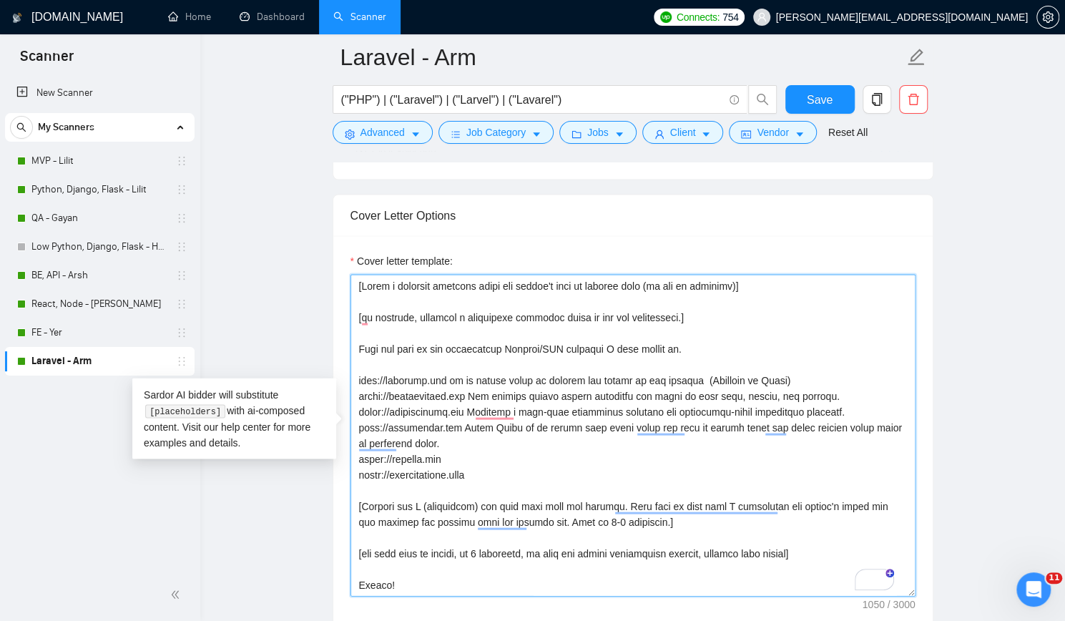
click at [358, 454] on textarea "Cover letter template:" at bounding box center [632, 435] width 565 height 322
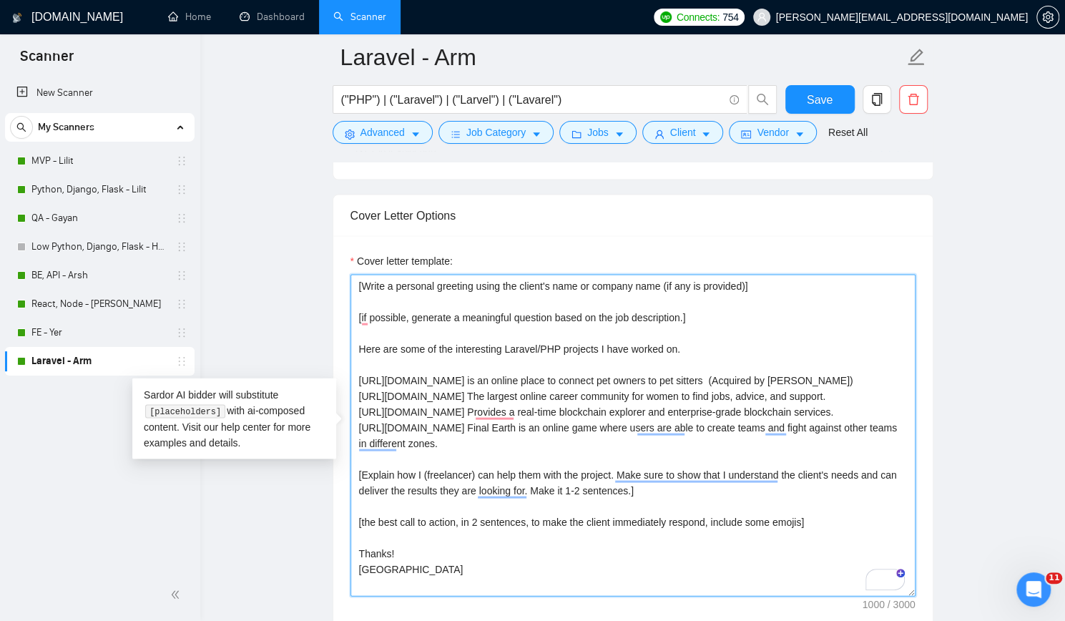
click at [433, 505] on textarea "[Write a personal greeting using the client's name or company name (if any is p…" at bounding box center [632, 435] width 565 height 322
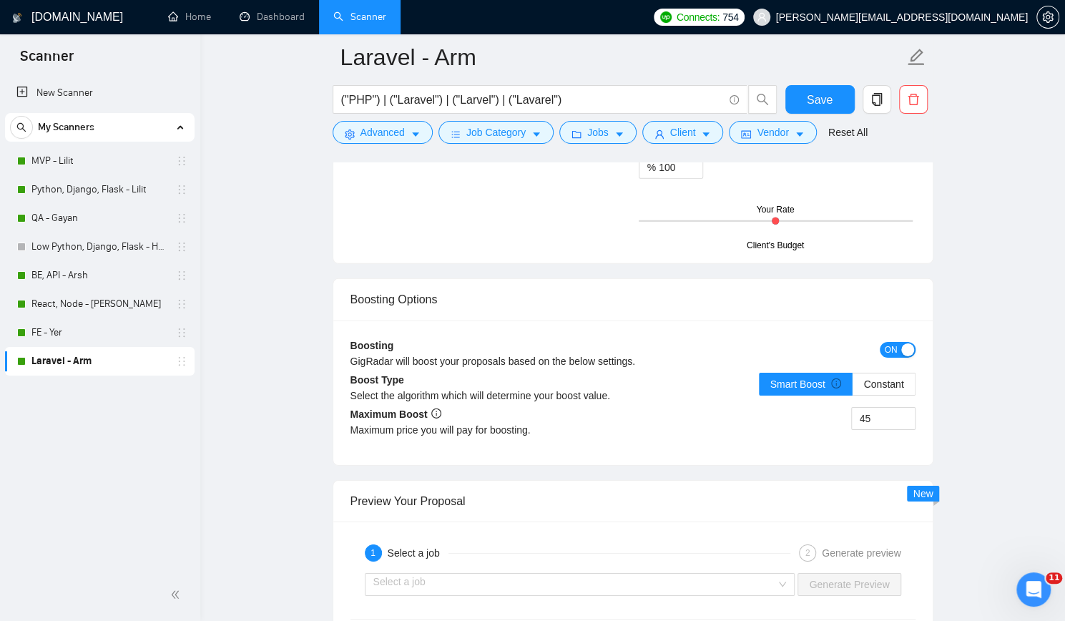
scroll to position [2503, 0]
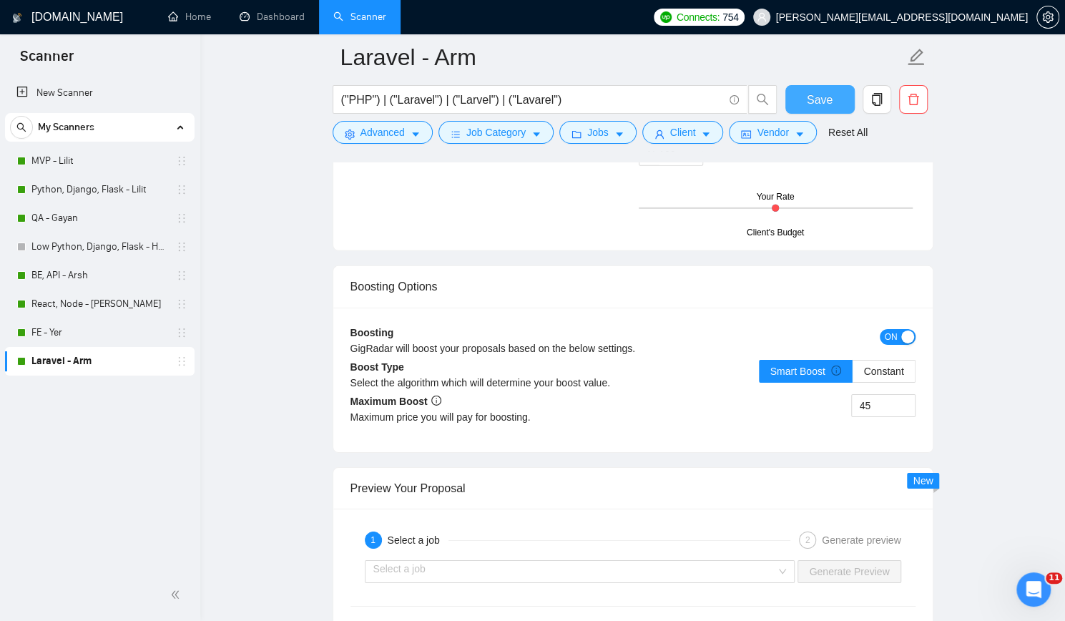
type textarea "[Write a personal greeting using the client's name or company name (if any is p…"
click at [824, 104] on span "Save" at bounding box center [820, 100] width 26 height 18
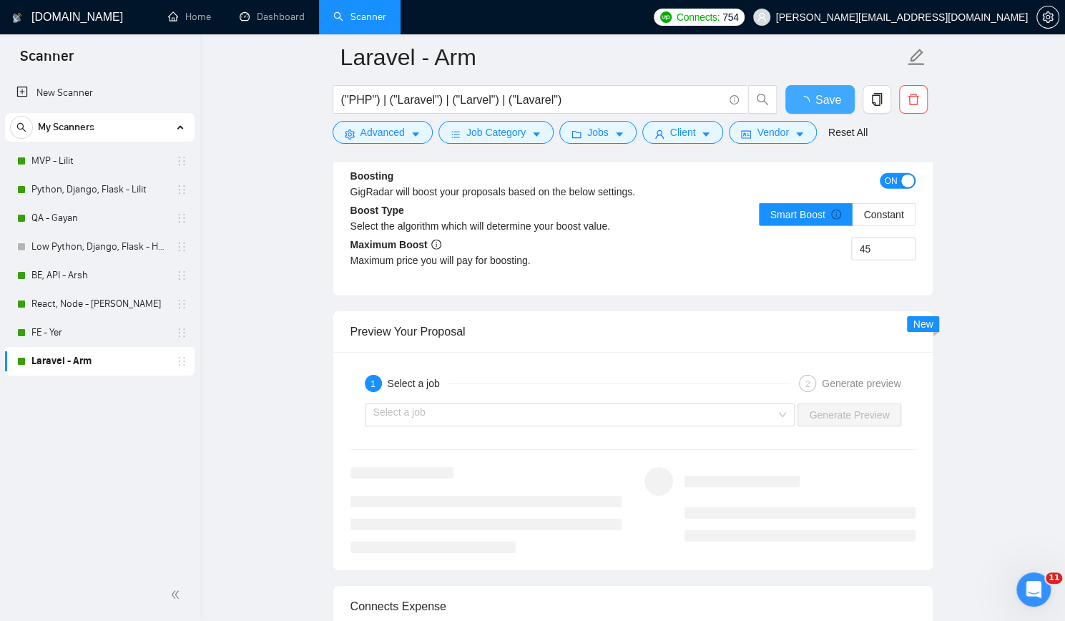
checkbox input "true"
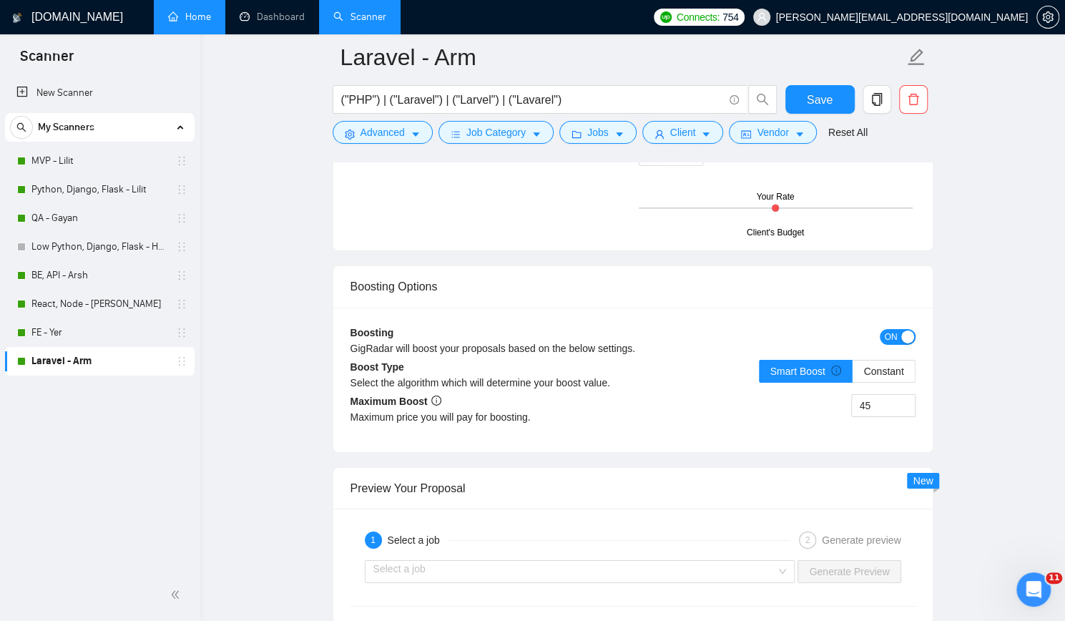
click at [203, 13] on link "Home" at bounding box center [189, 17] width 43 height 12
